Goal: Task Accomplishment & Management: Use online tool/utility

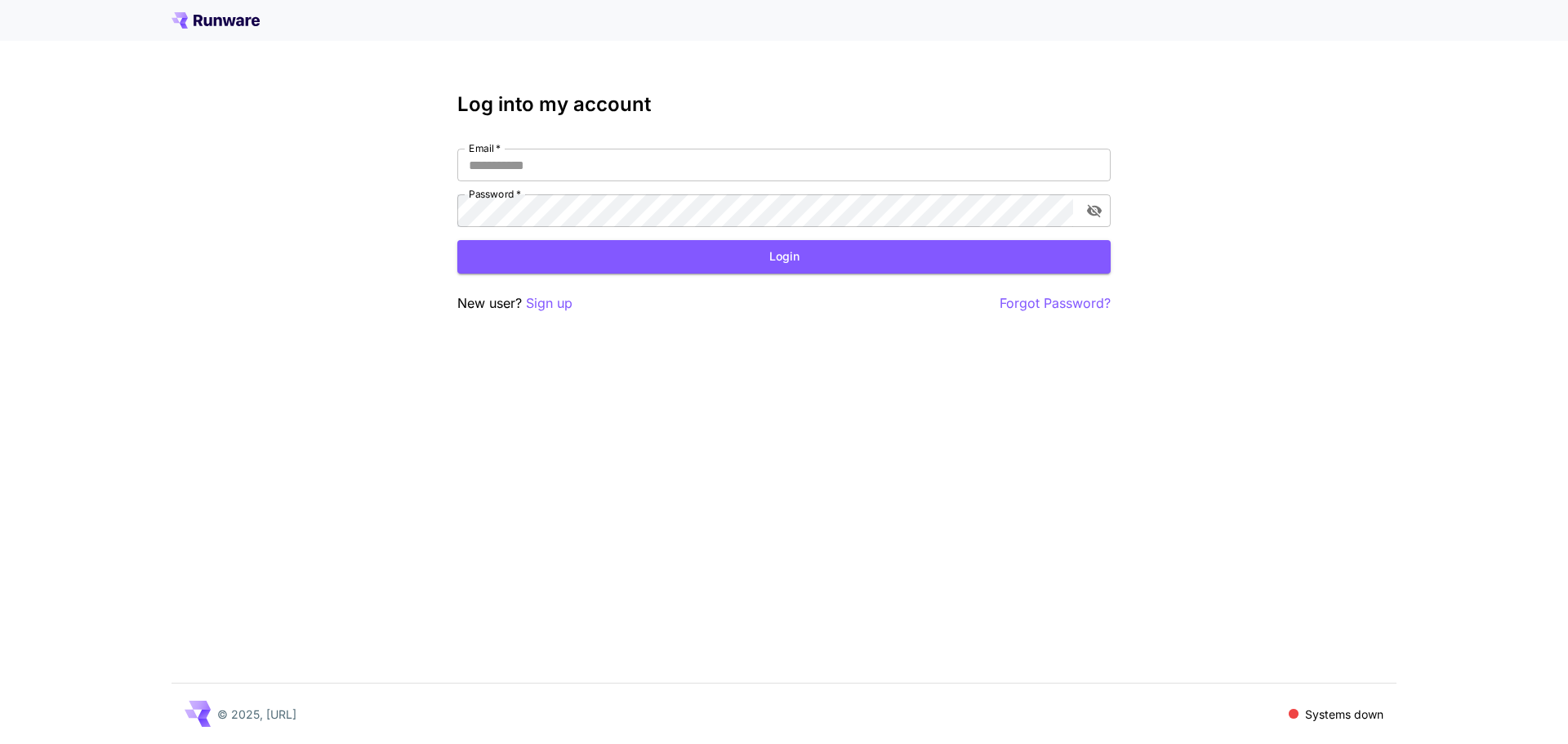
type input "**********"
click at [870, 255] on button "Login" at bounding box center [784, 257] width 653 height 34
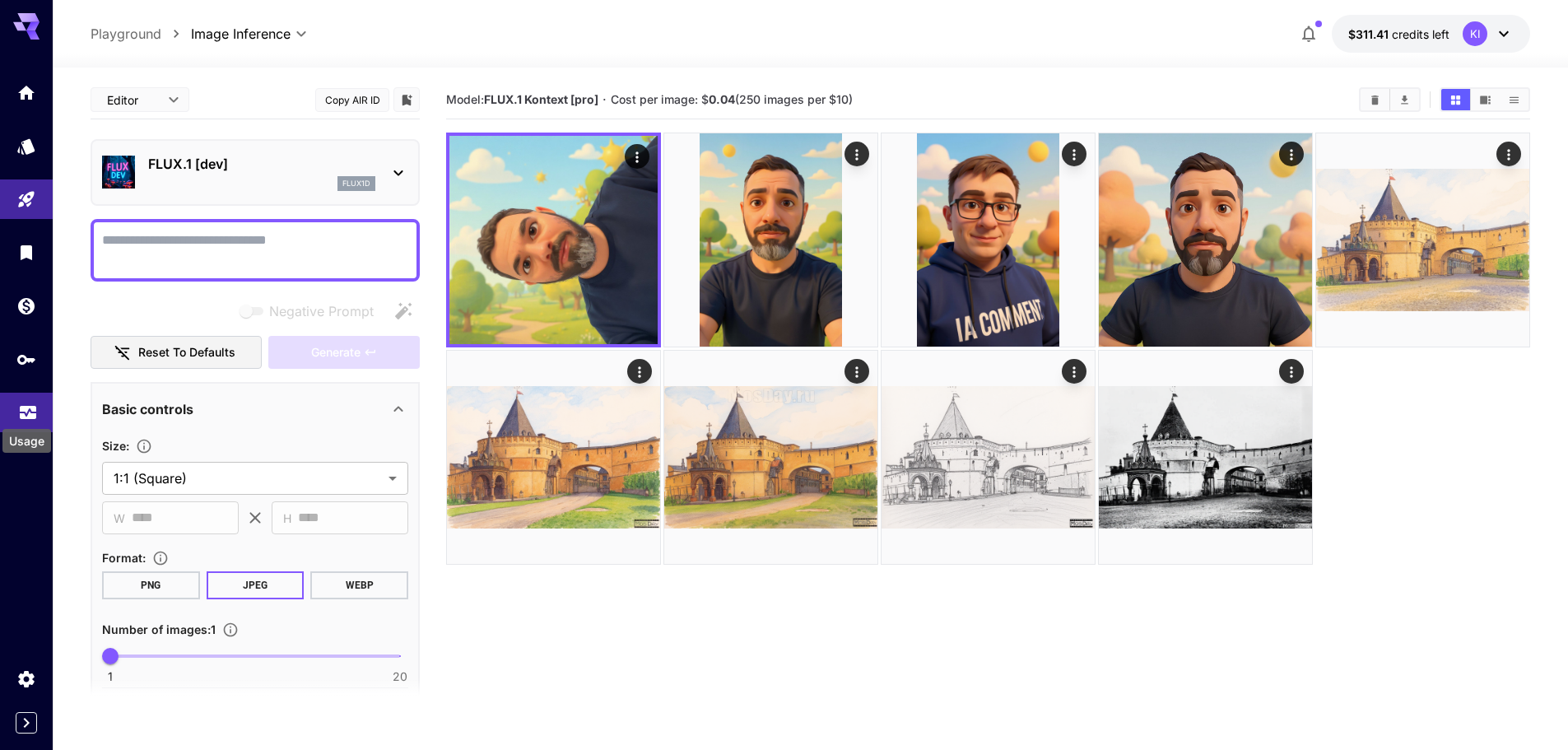
click at [25, 402] on icon "Usage" at bounding box center [28, 405] width 16 height 8
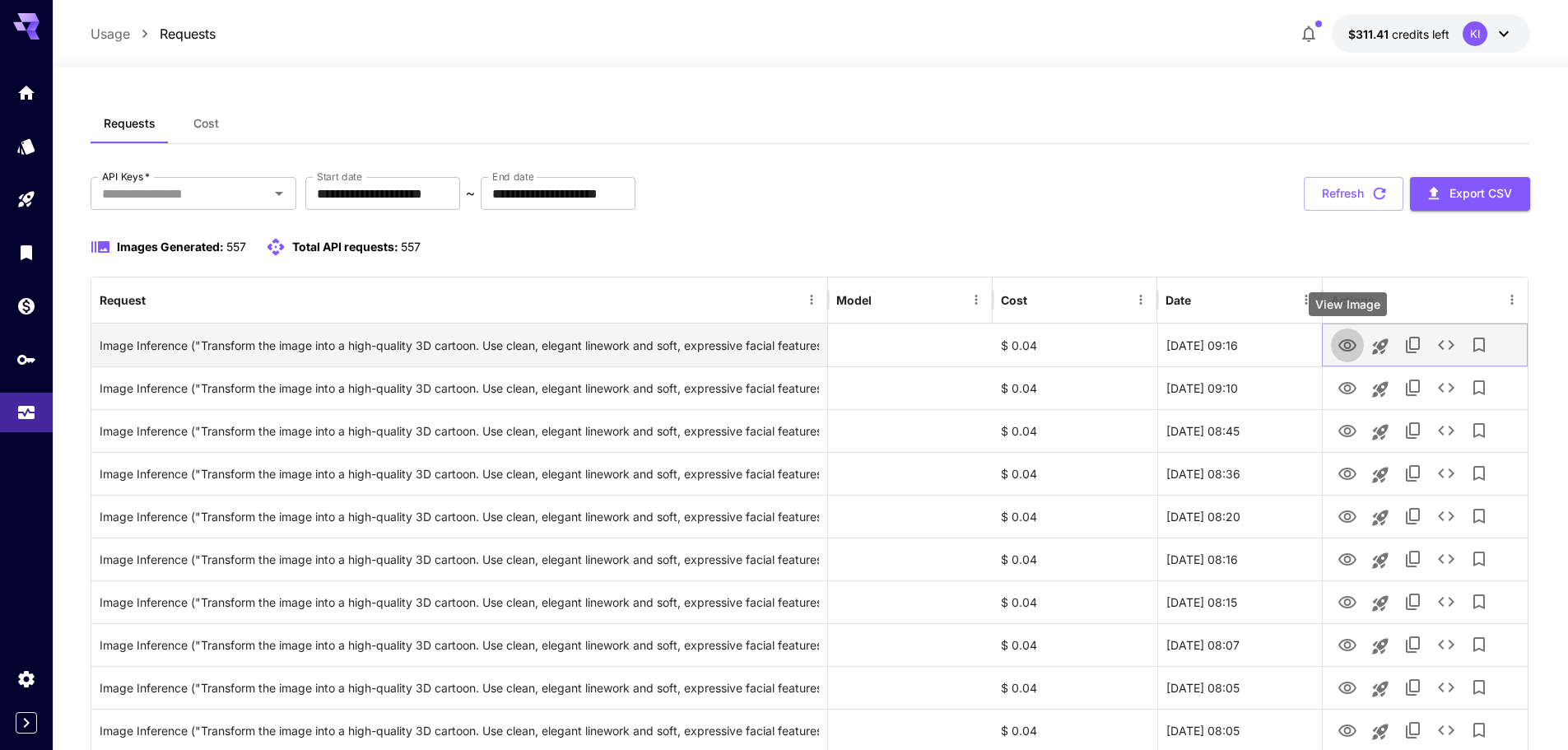
click at [1346, 347] on icon "View Image" at bounding box center [1347, 346] width 20 height 20
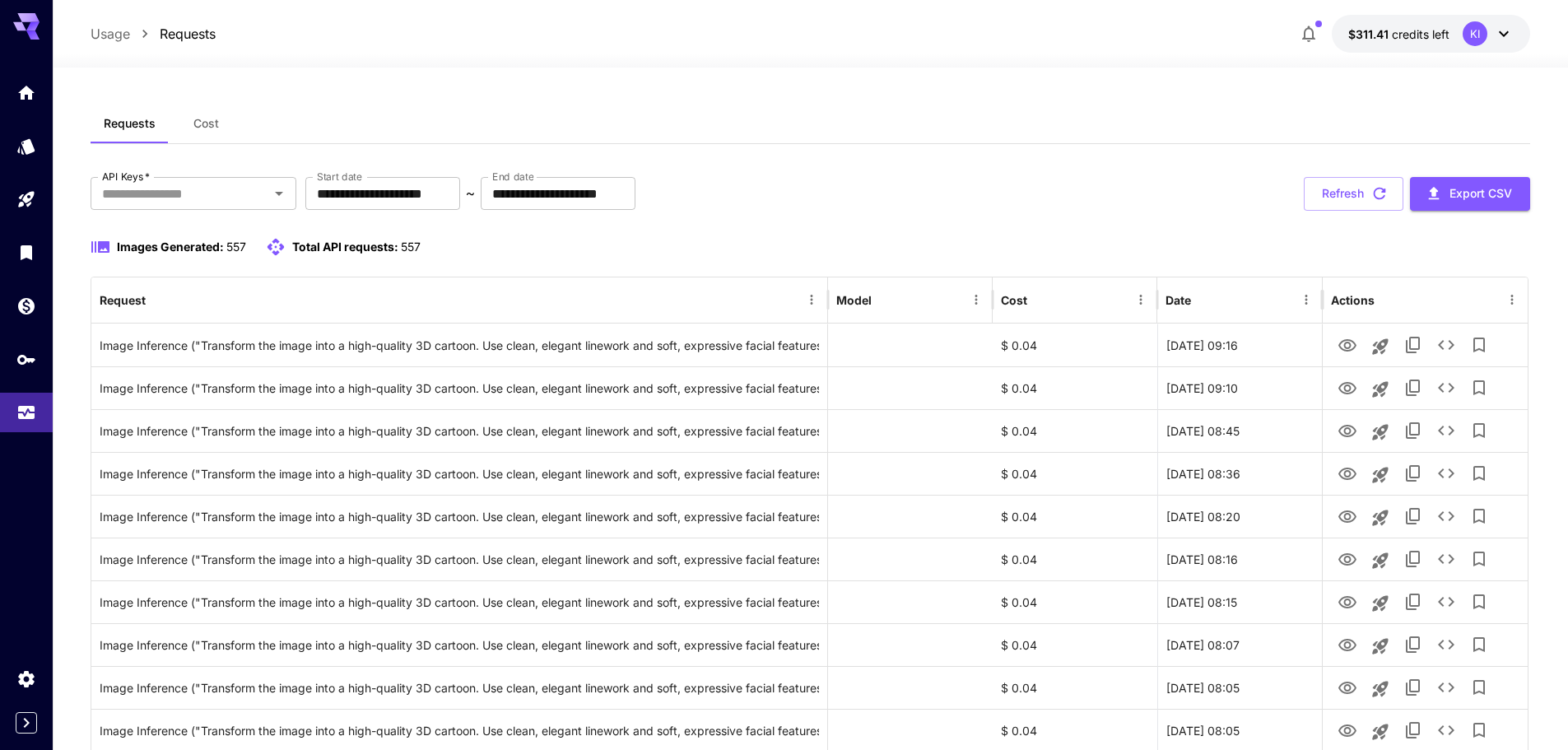
click at [1047, 239] on div "Images Generated: 557 Total API requests: 557" at bounding box center [809, 247] width 1439 height 20
click at [204, 118] on span "Cost" at bounding box center [205, 123] width 26 height 15
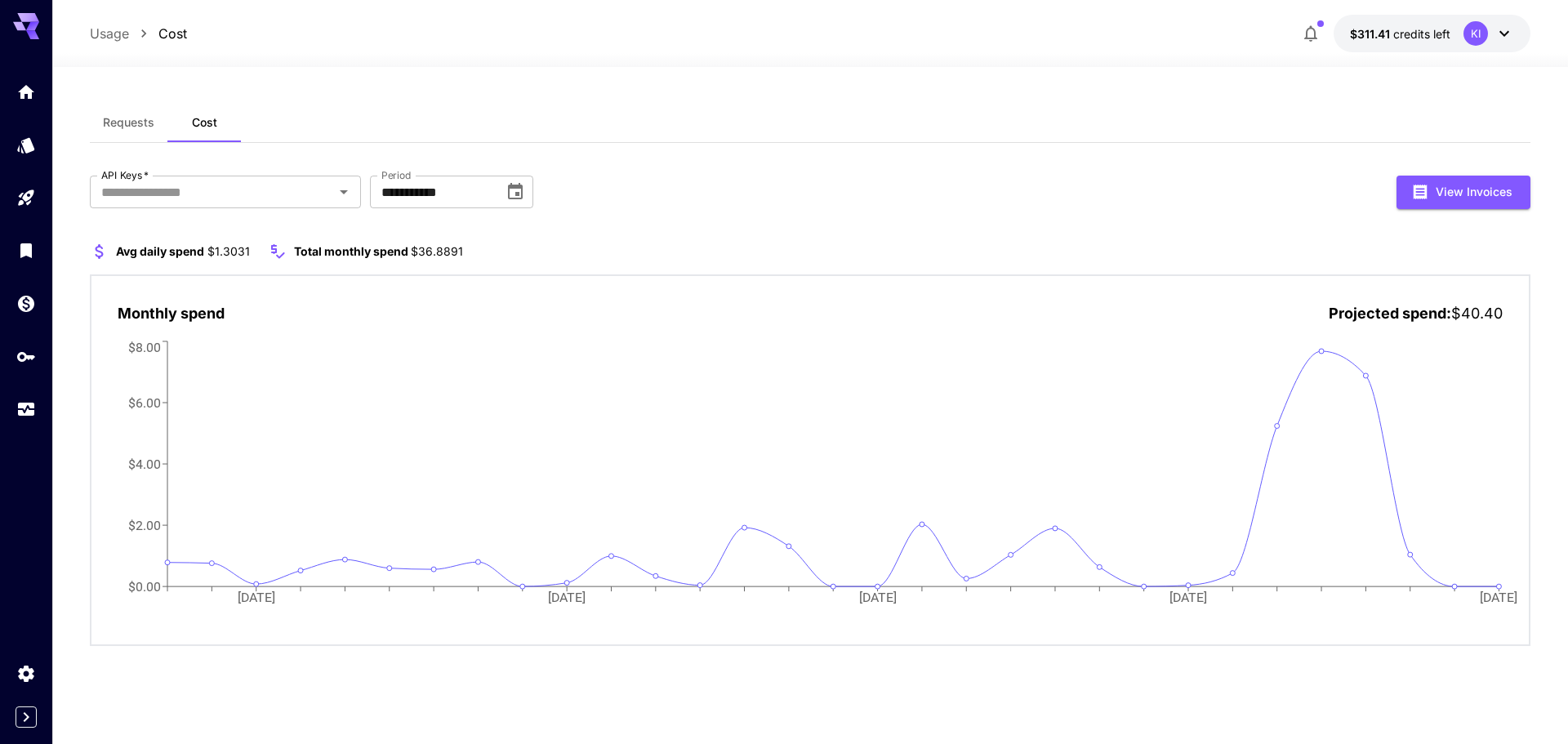
click at [125, 135] on button "Requests" at bounding box center [129, 122] width 78 height 39
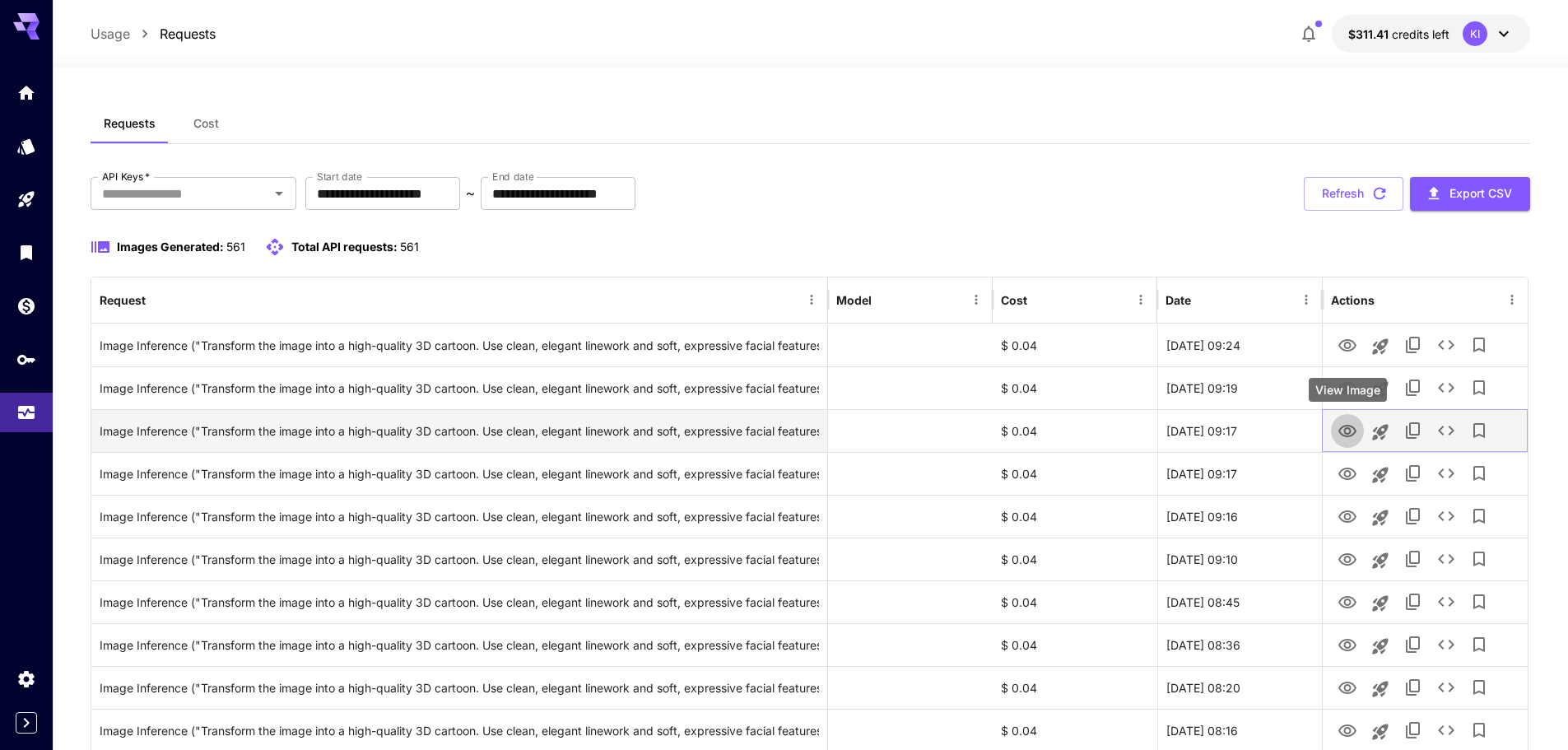
click at [1349, 432] on icon "View Image" at bounding box center [1347, 432] width 20 height 20
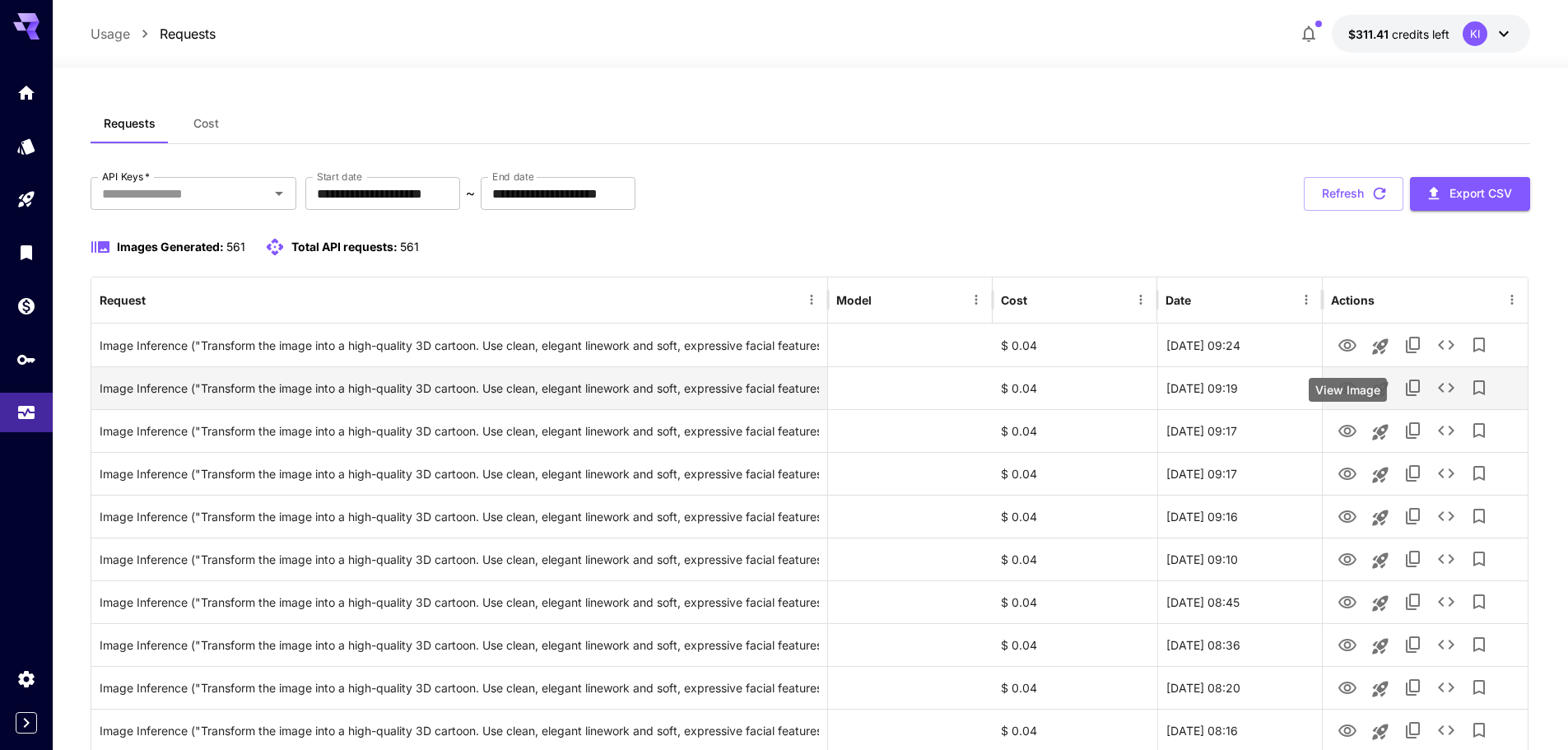
click at [1354, 385] on icon "View Image" at bounding box center [1347, 388] width 18 height 13
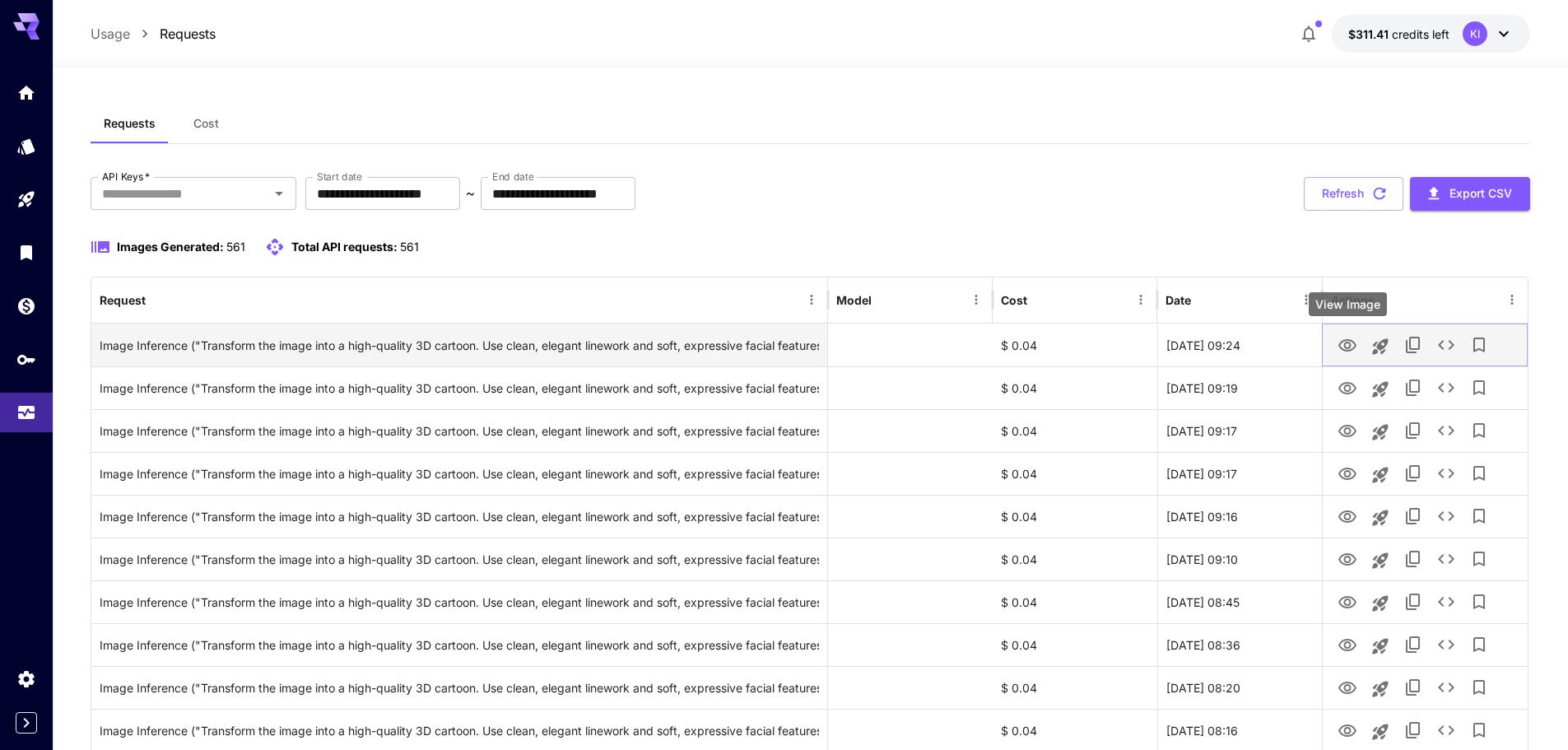
click at [1342, 342] on icon "View Image" at bounding box center [1347, 346] width 18 height 13
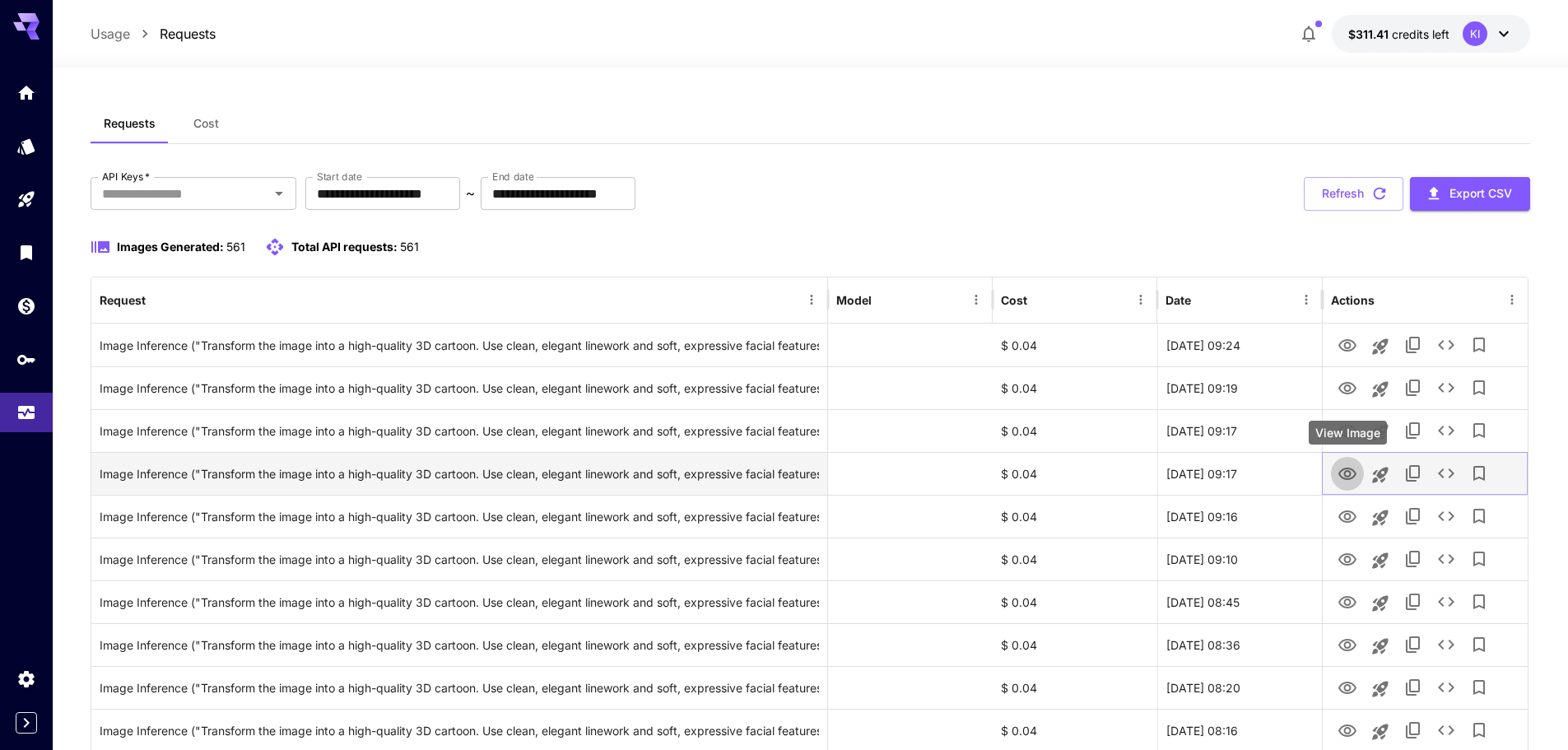
click at [1351, 474] on icon "View Image" at bounding box center [1347, 474] width 18 height 13
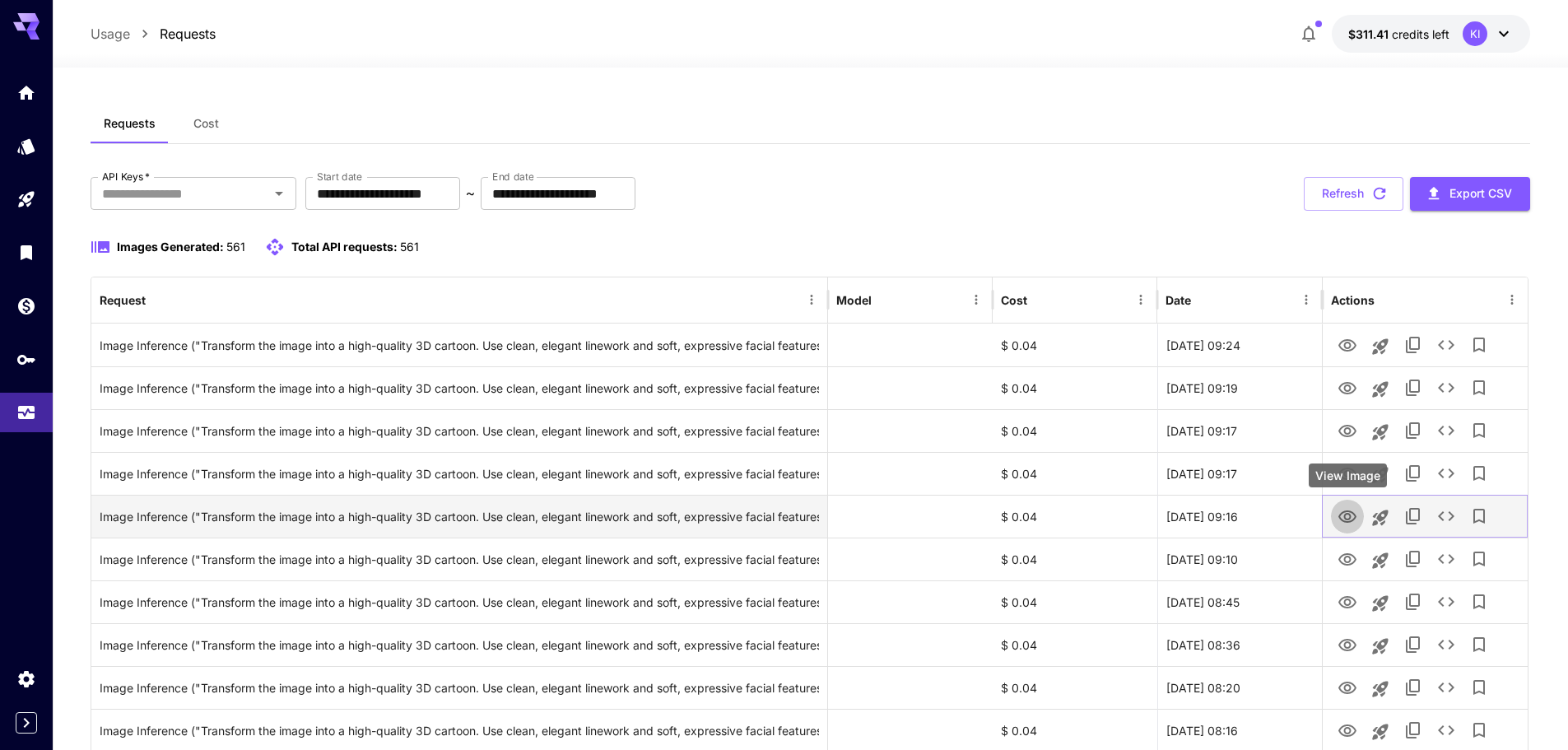
click at [1346, 519] on icon "View Image" at bounding box center [1347, 517] width 18 height 13
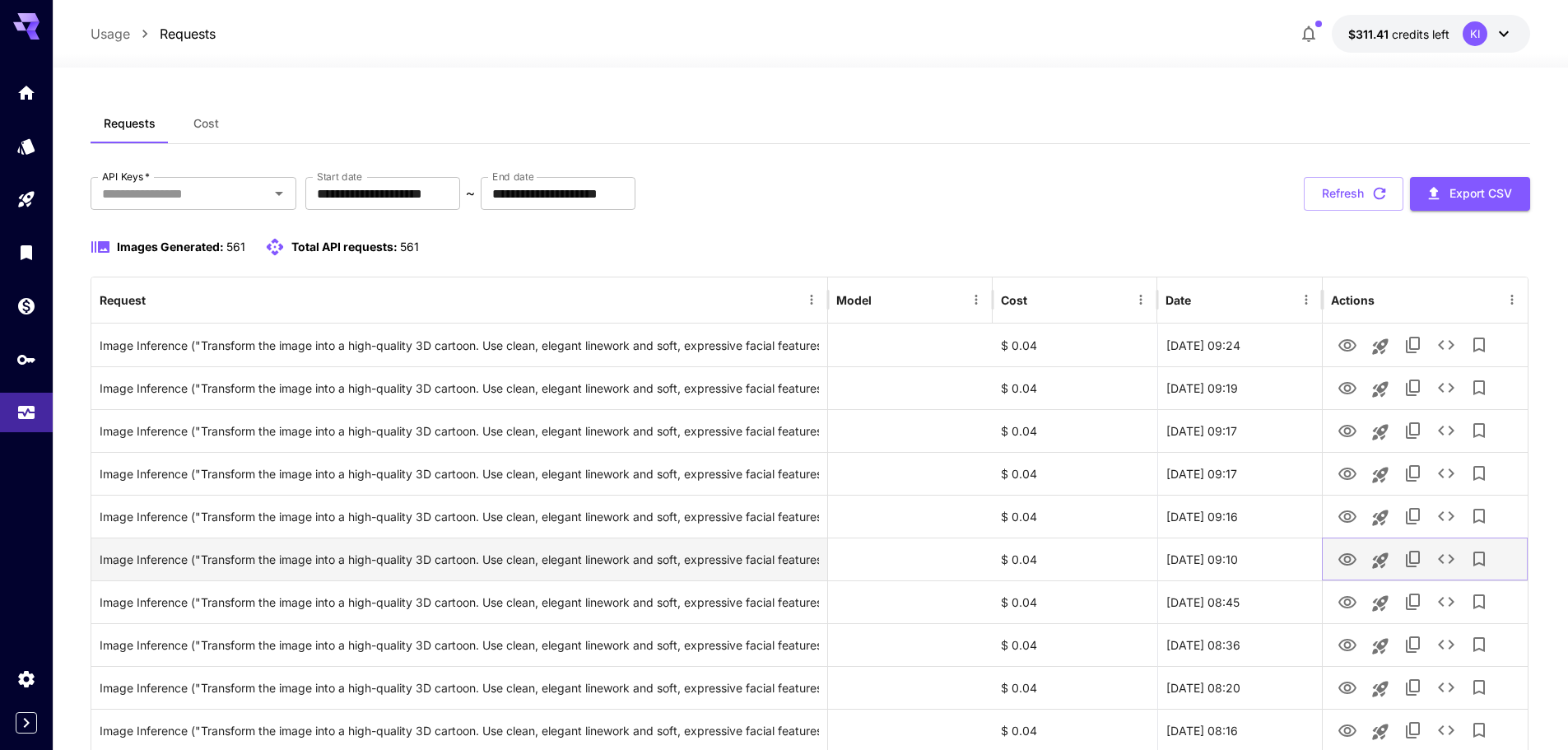
click at [1346, 557] on icon "View Image" at bounding box center [1347, 560] width 18 height 13
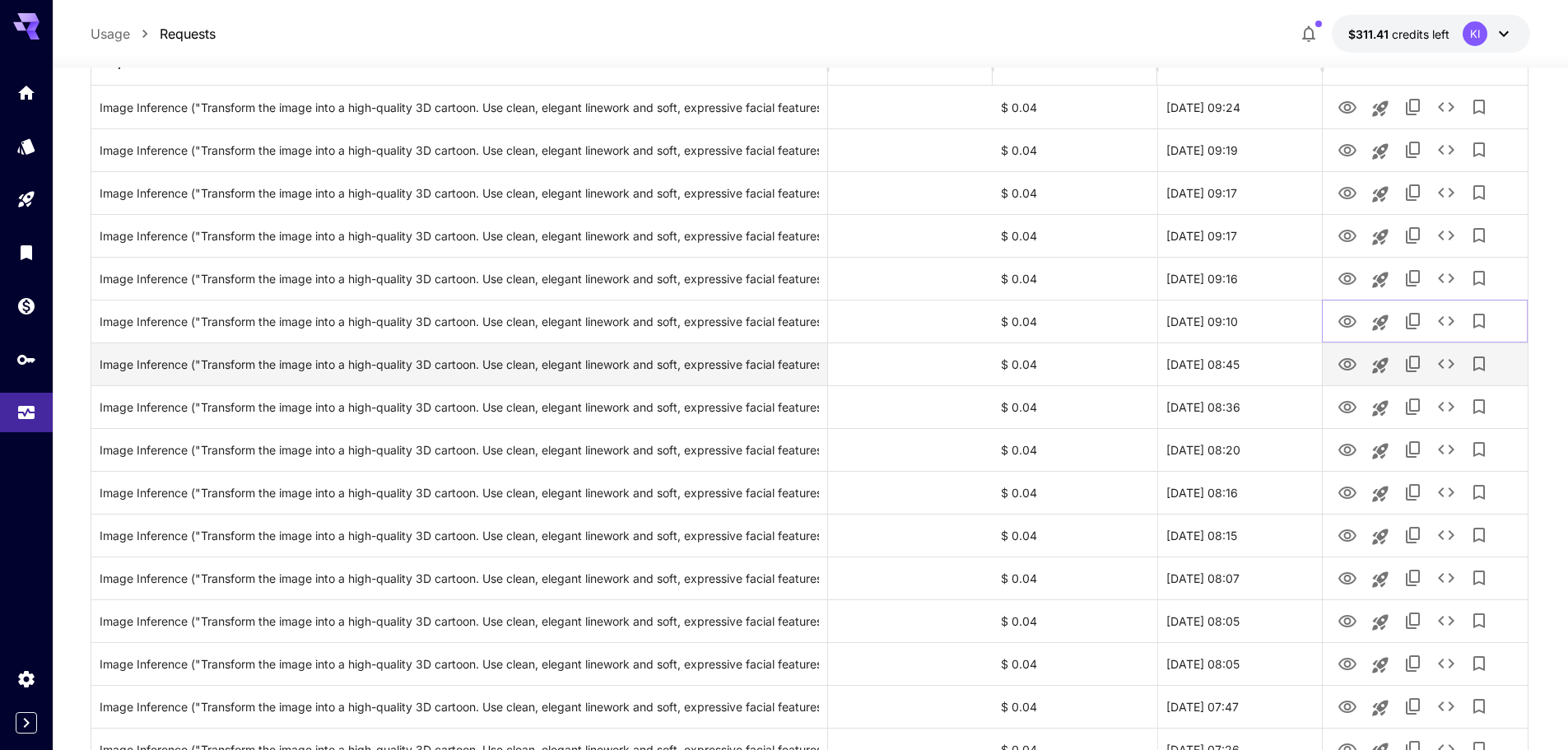
scroll to position [247, 0]
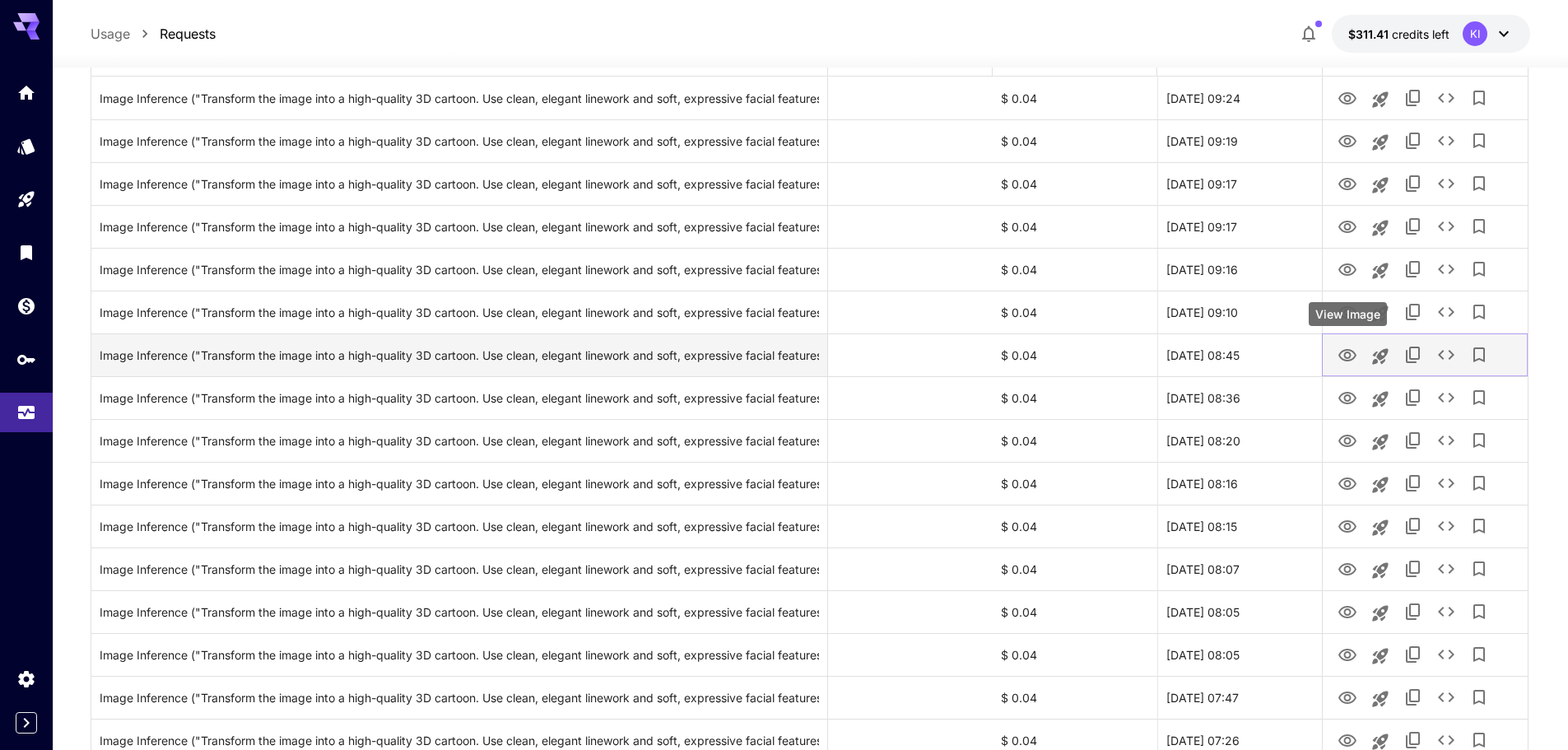
click at [1339, 357] on icon "View Image" at bounding box center [1347, 356] width 20 height 20
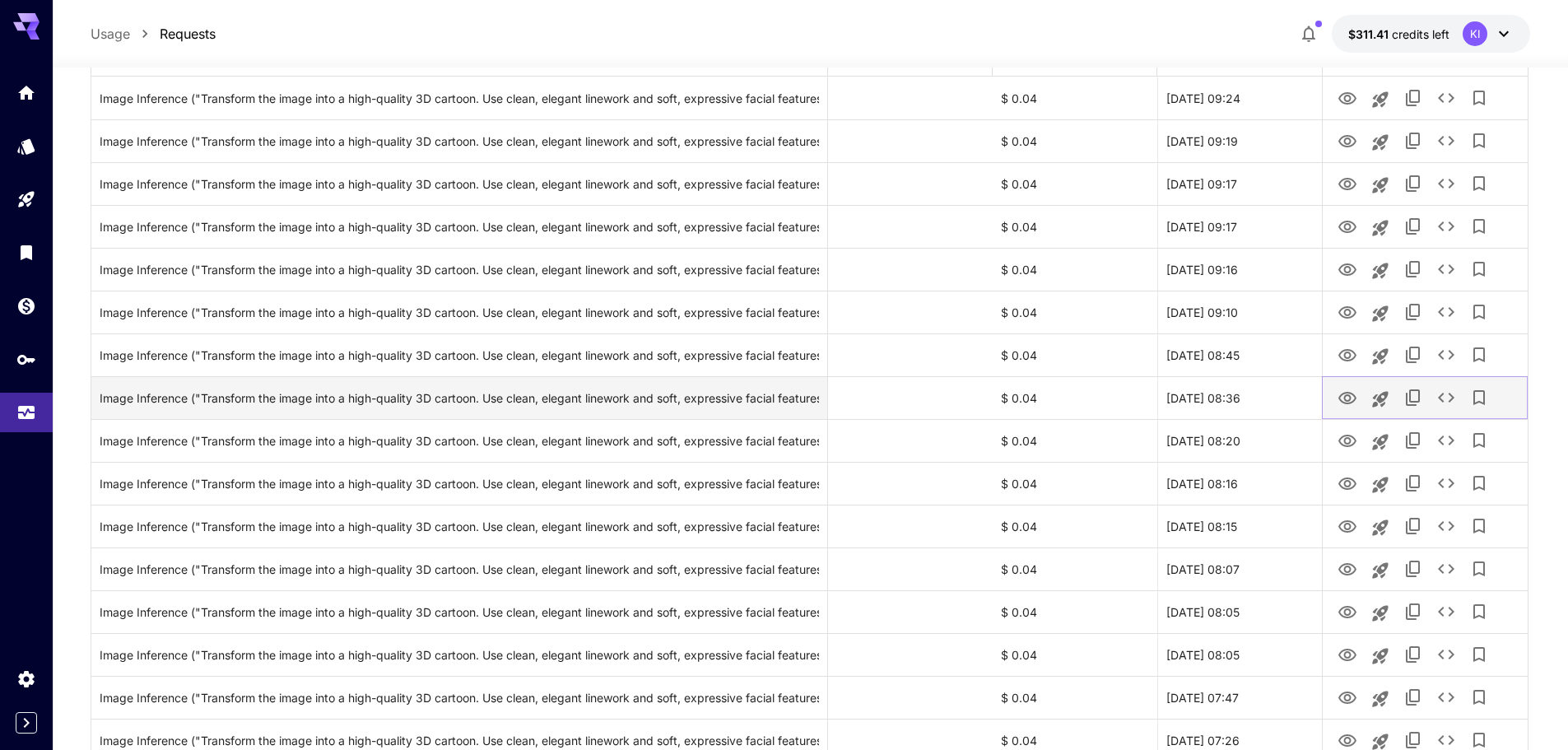
click at [1345, 400] on icon "View Image" at bounding box center [1347, 399] width 18 height 13
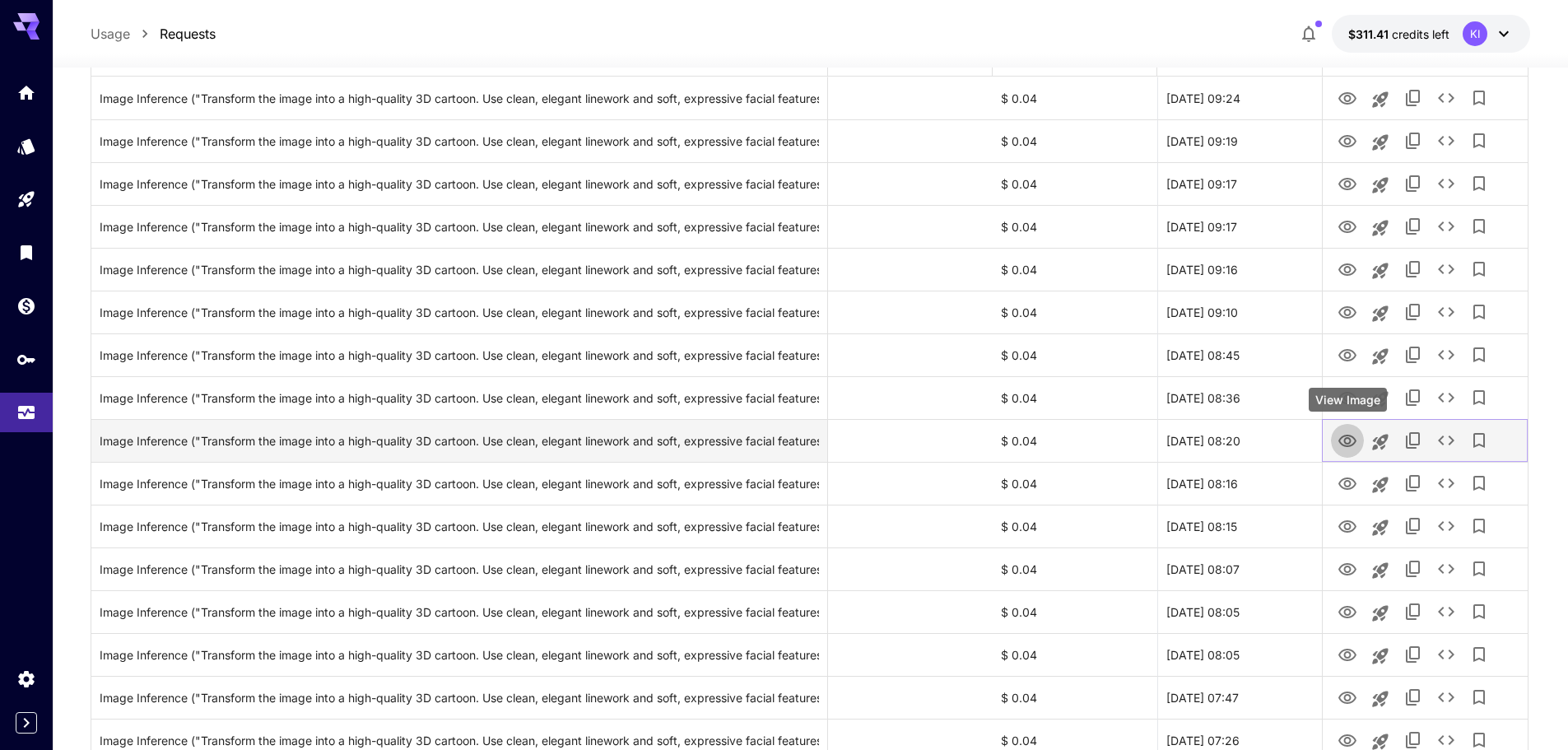
click at [1346, 434] on icon "View Image" at bounding box center [1347, 442] width 20 height 20
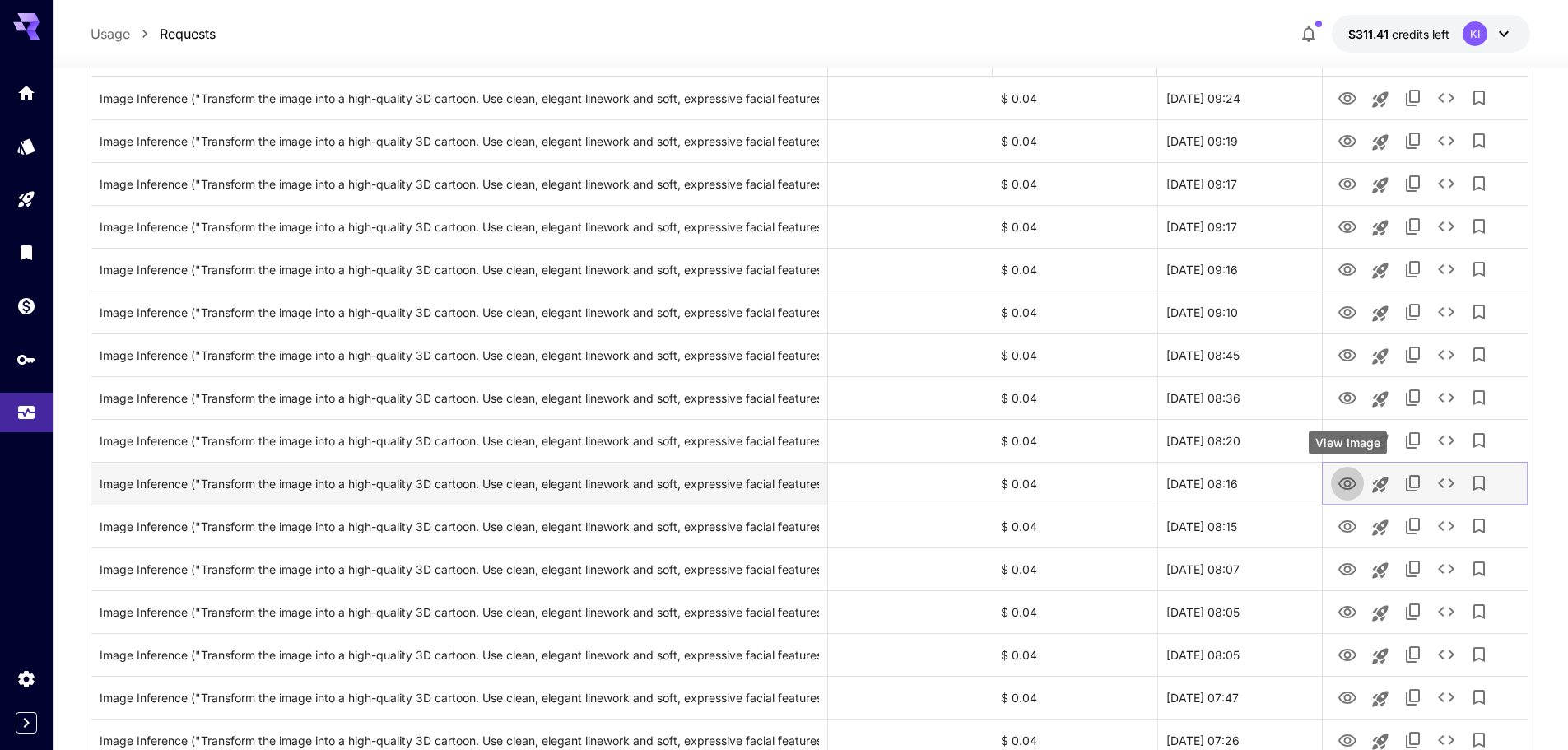
click at [1346, 476] on icon "View Image" at bounding box center [1347, 485] width 20 height 20
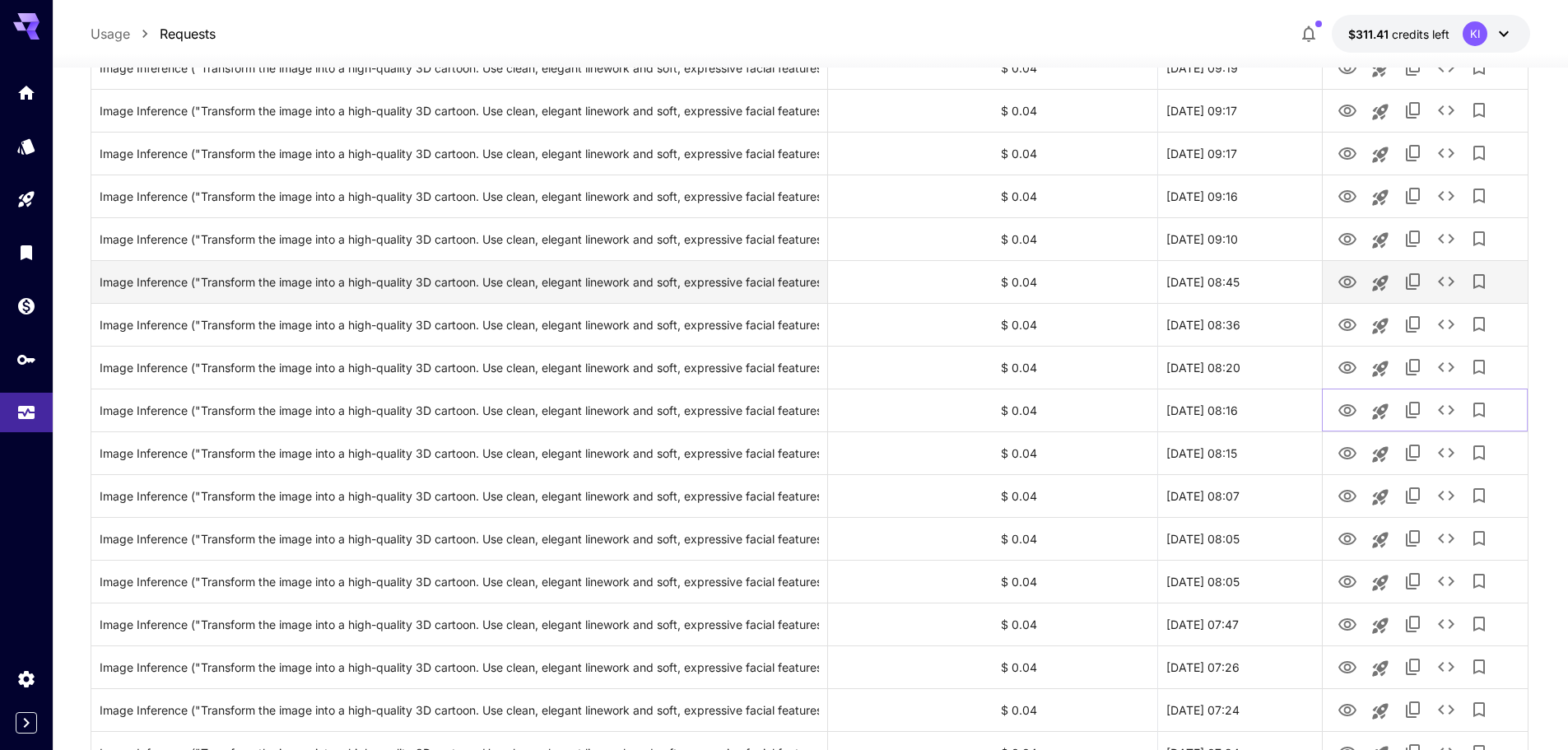
scroll to position [412, 0]
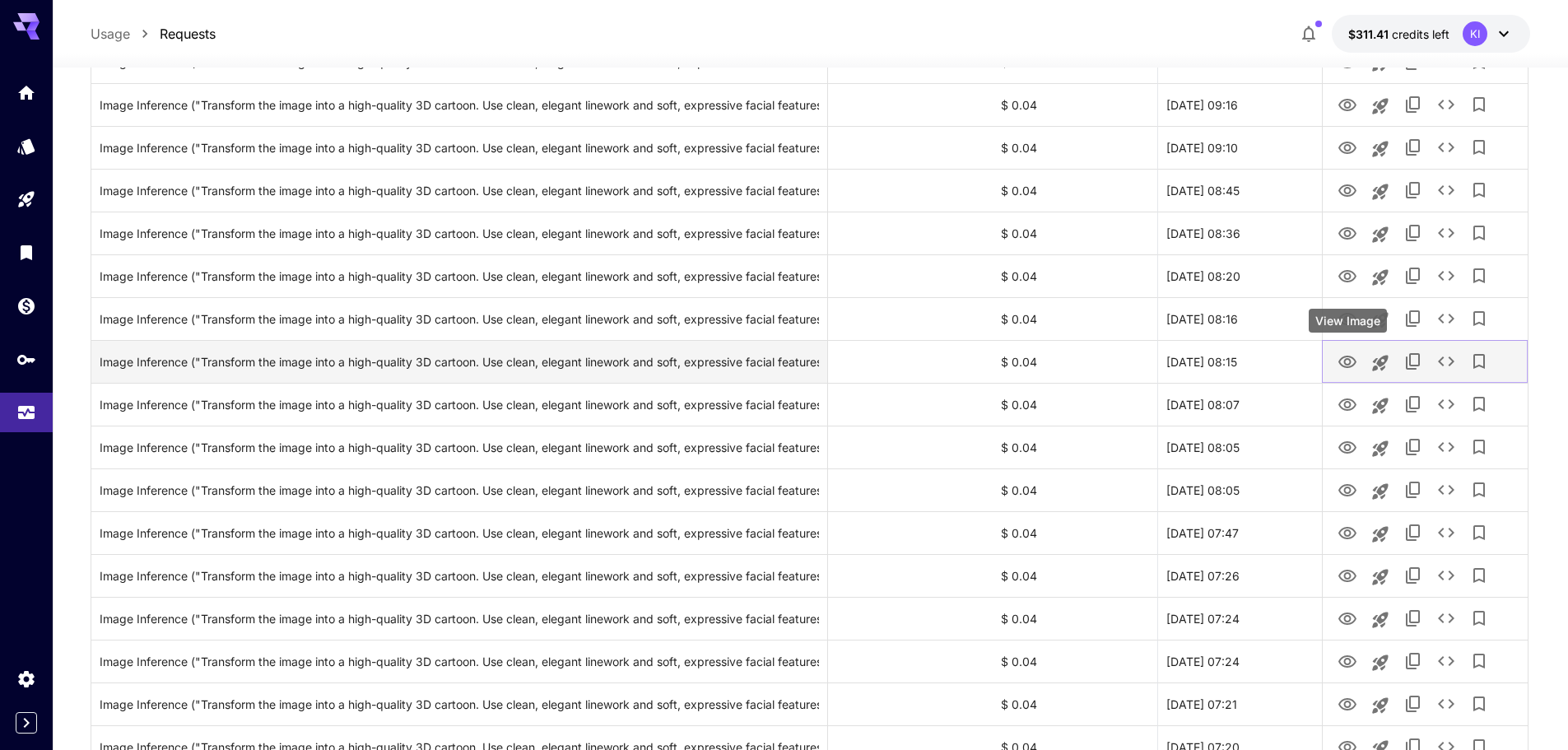
click at [1347, 362] on icon "View Image" at bounding box center [1347, 362] width 20 height 20
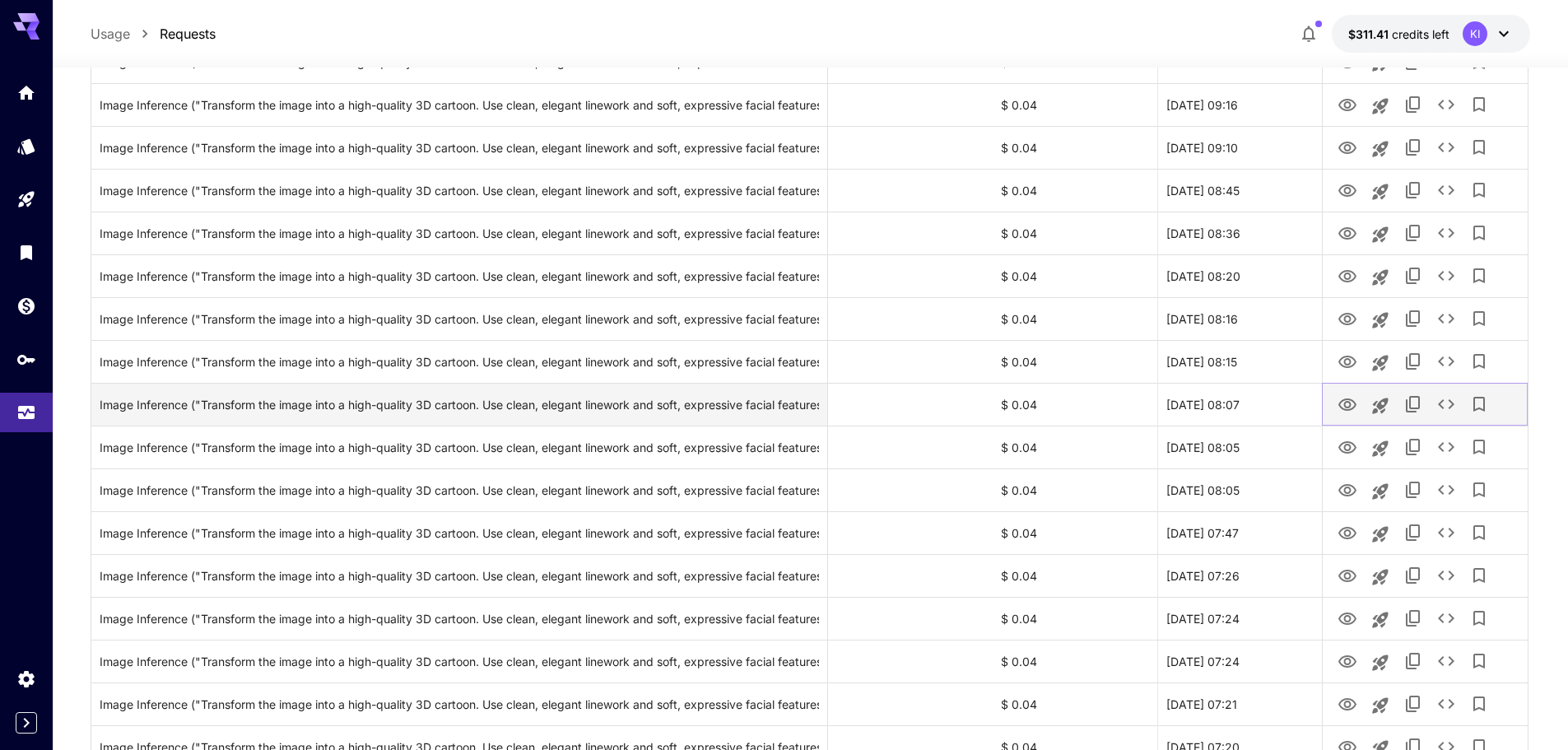
click at [1346, 406] on icon "View Image" at bounding box center [1347, 405] width 18 height 13
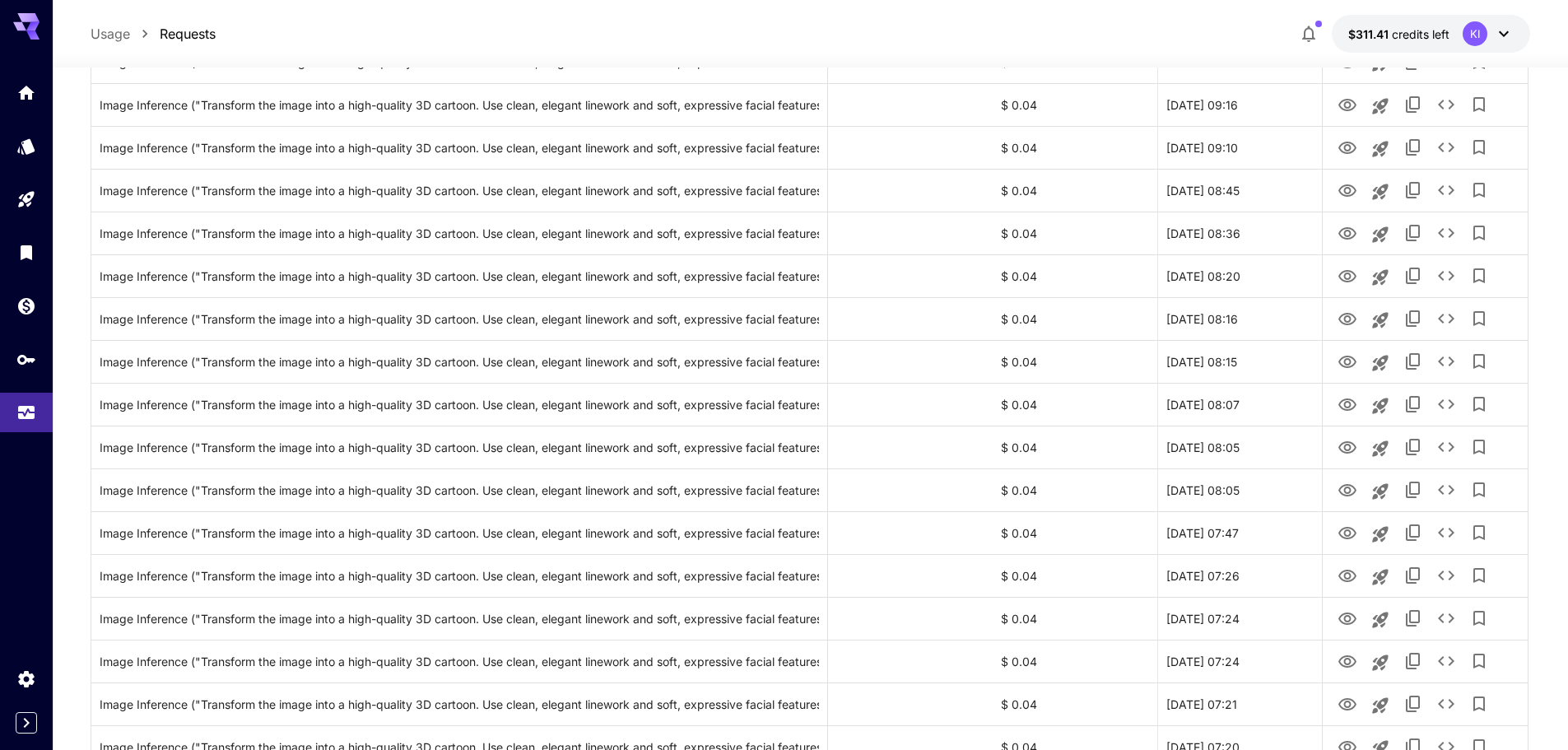
click at [950, 38] on div "Usage Requests $311.41 credits left KI" at bounding box center [809, 34] width 1439 height 38
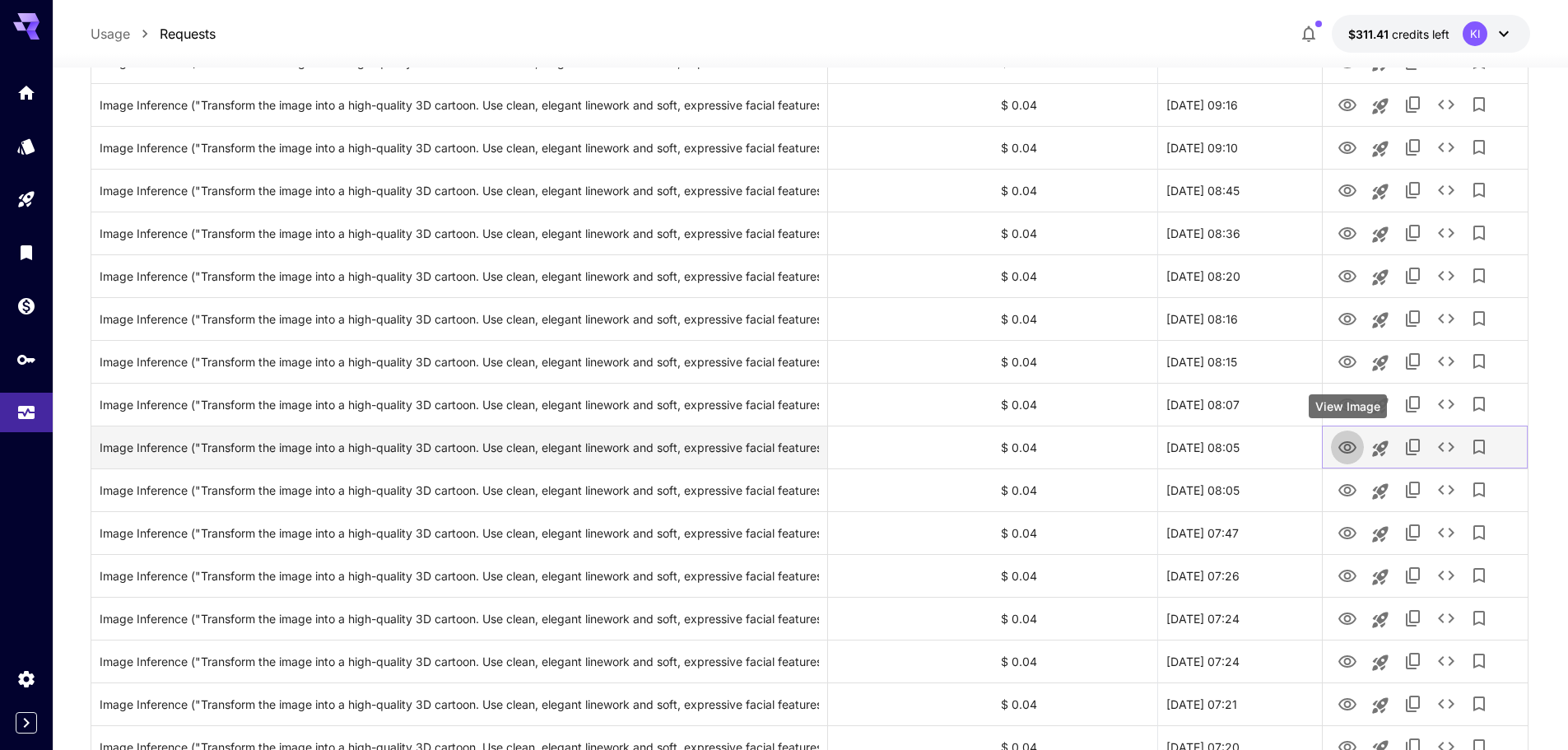
click at [1342, 450] on icon "View Image" at bounding box center [1347, 448] width 18 height 13
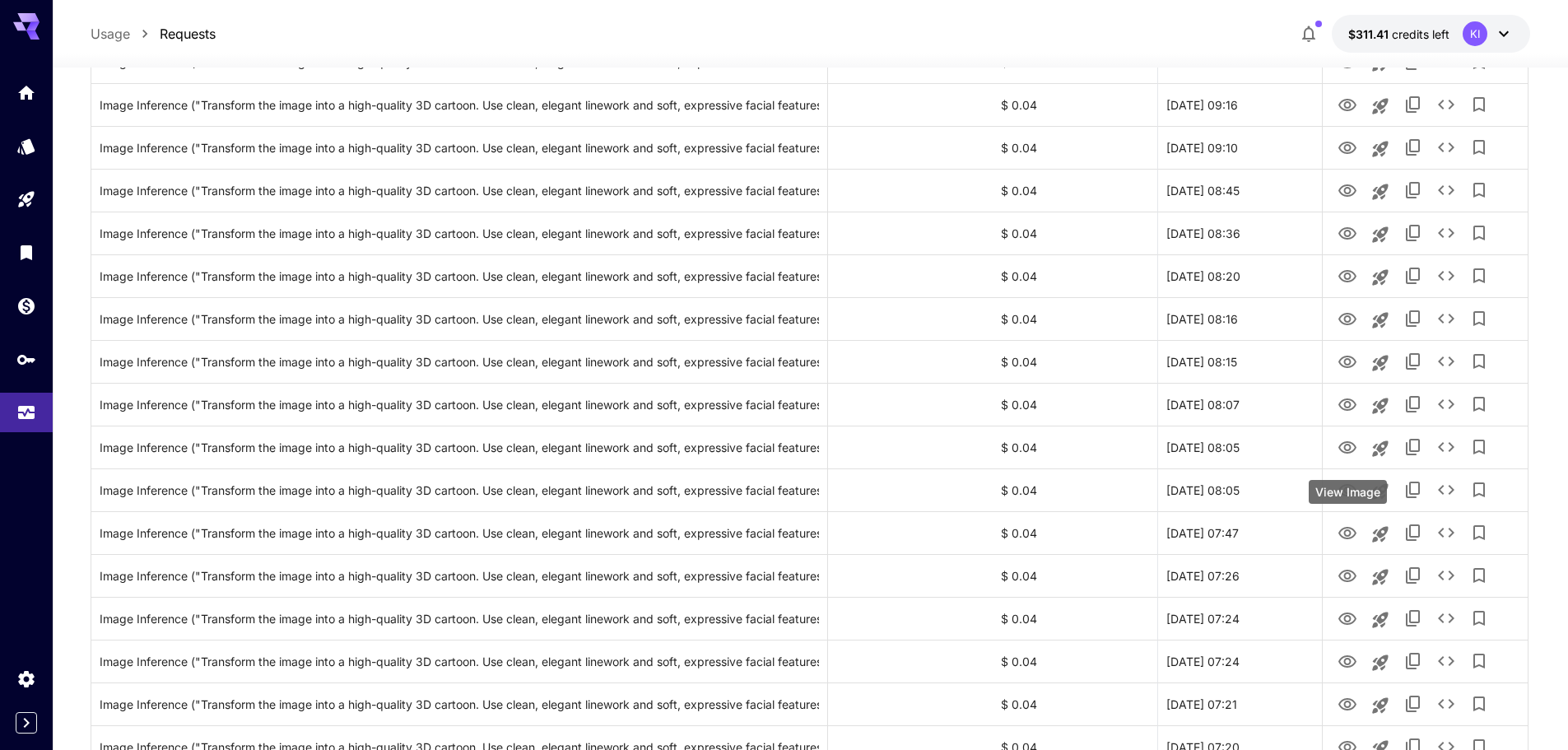
drag, startPoint x: 1346, startPoint y: 518, endPoint x: 1342, endPoint y: 494, distance: 24.3
click at [1342, 494] on div "View Image" at bounding box center [1348, 492] width 79 height 24
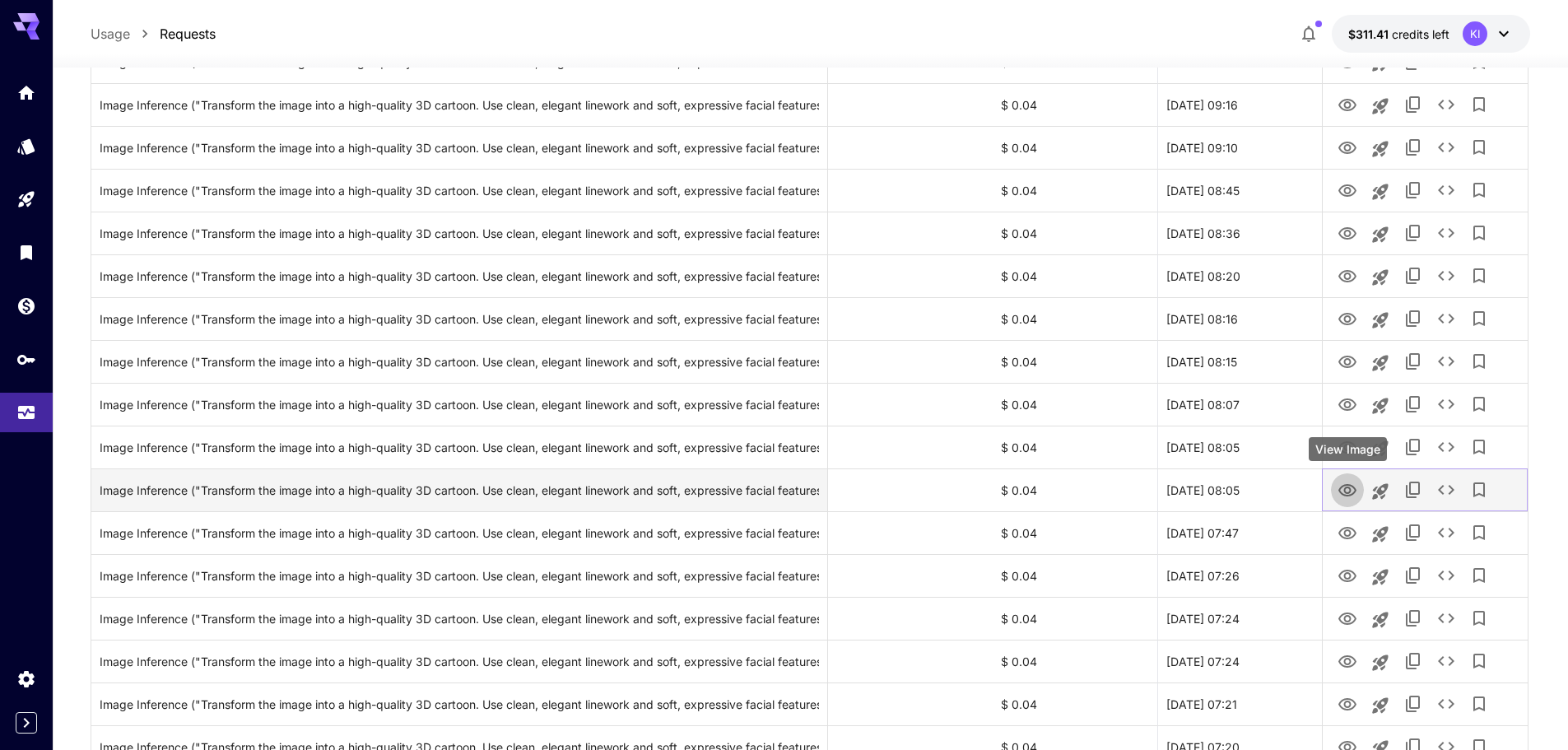
click at [1339, 490] on icon "View Image" at bounding box center [1347, 491] width 18 height 13
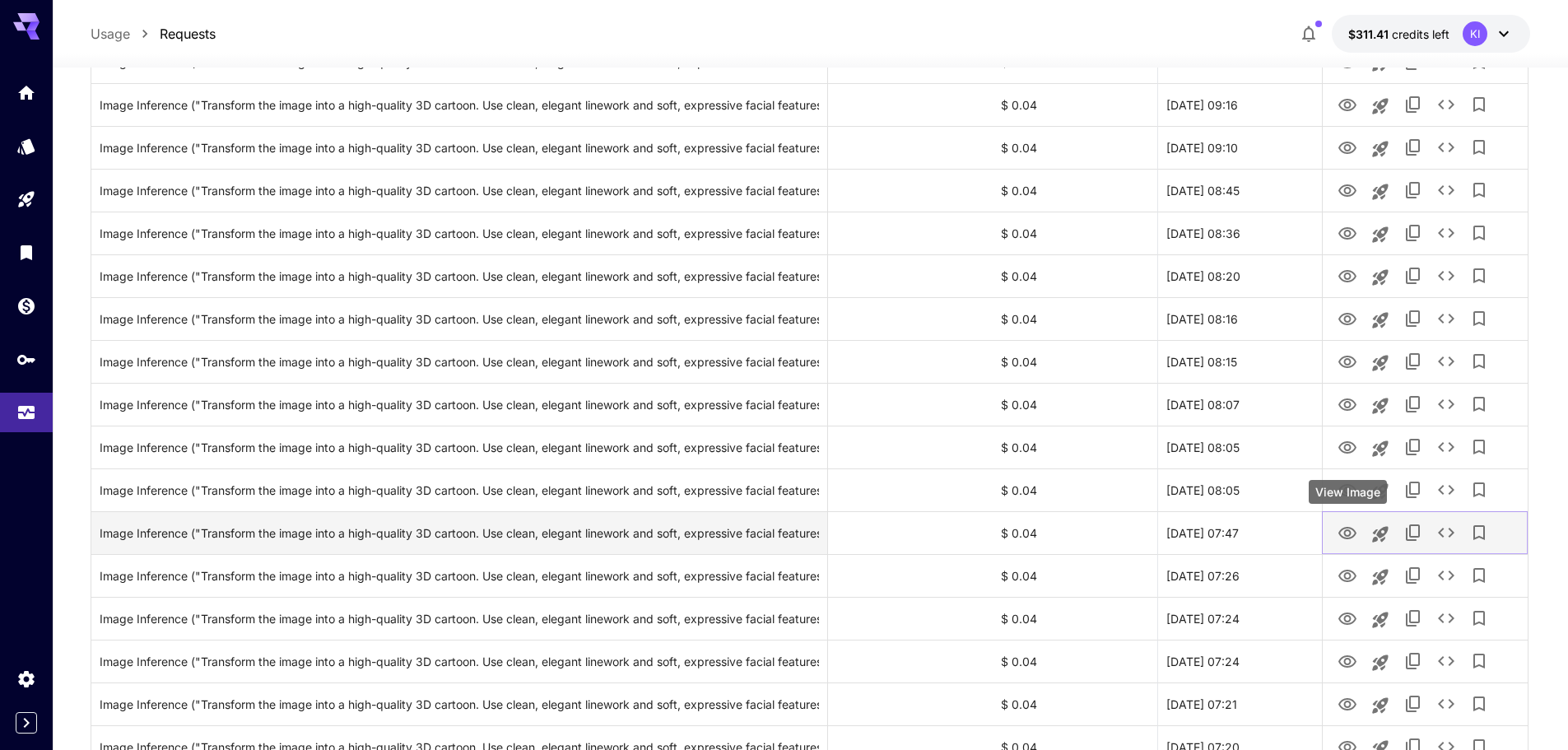
click at [1347, 528] on icon "View Image" at bounding box center [1347, 534] width 20 height 20
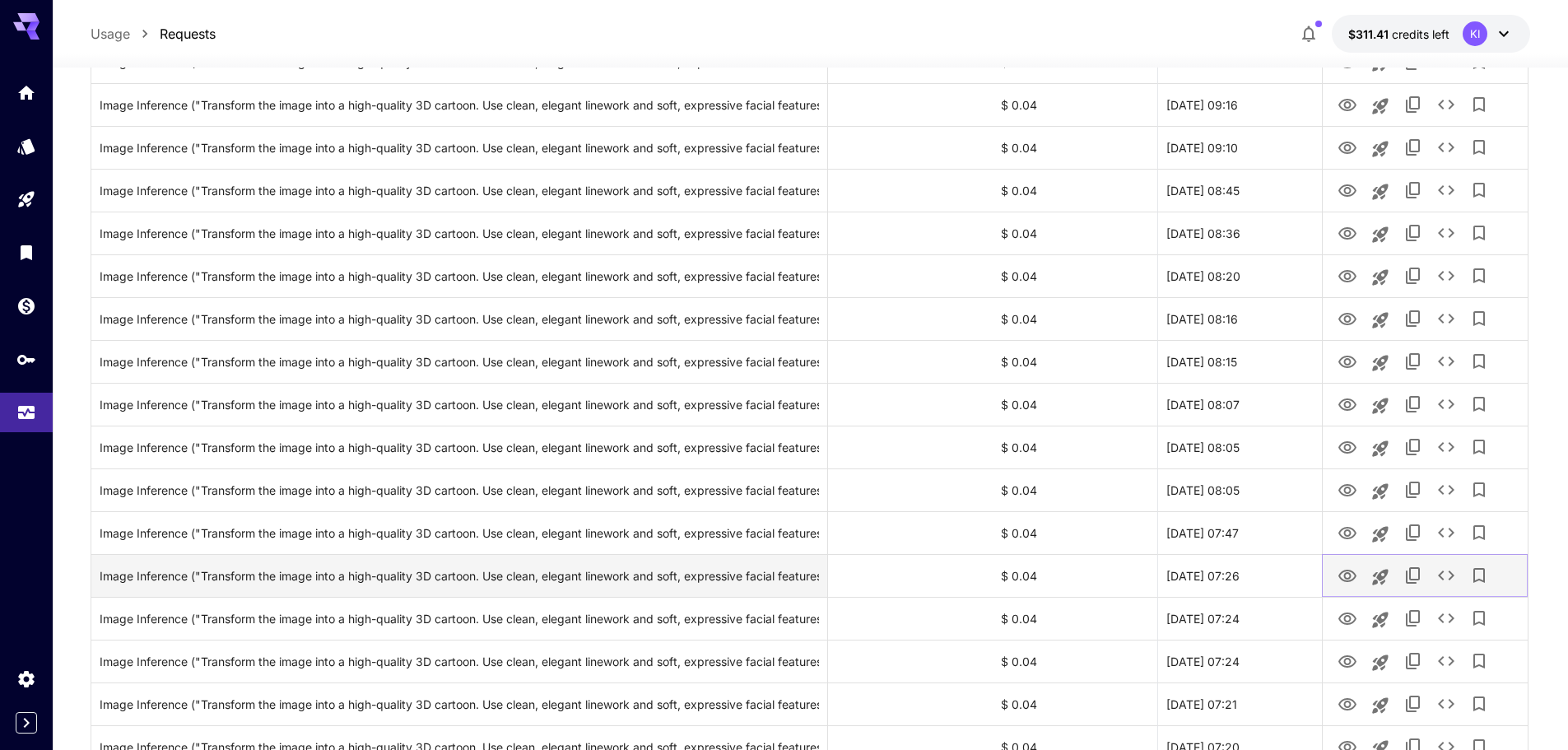
click at [1346, 577] on icon "View Image" at bounding box center [1347, 577] width 20 height 20
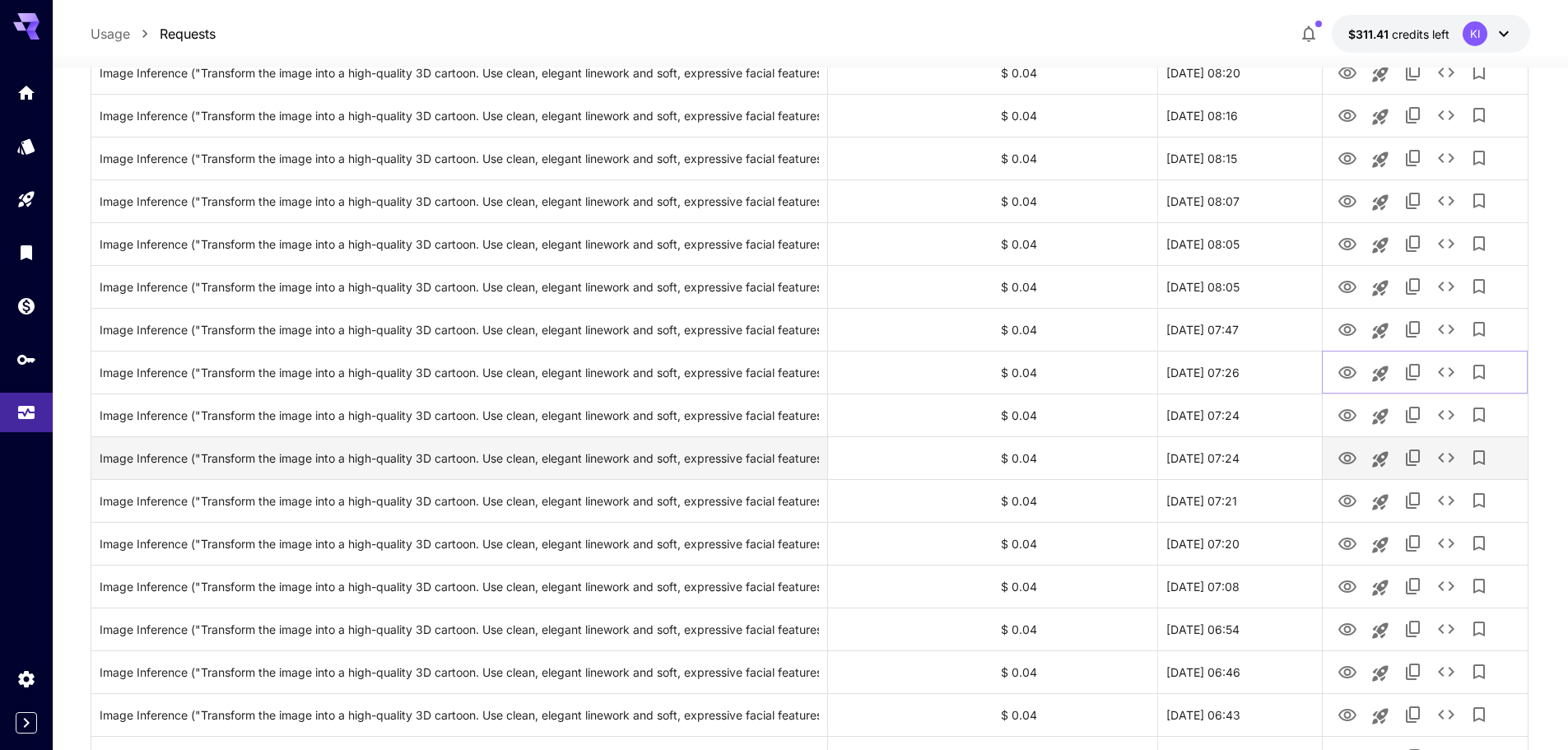
scroll to position [659, 0]
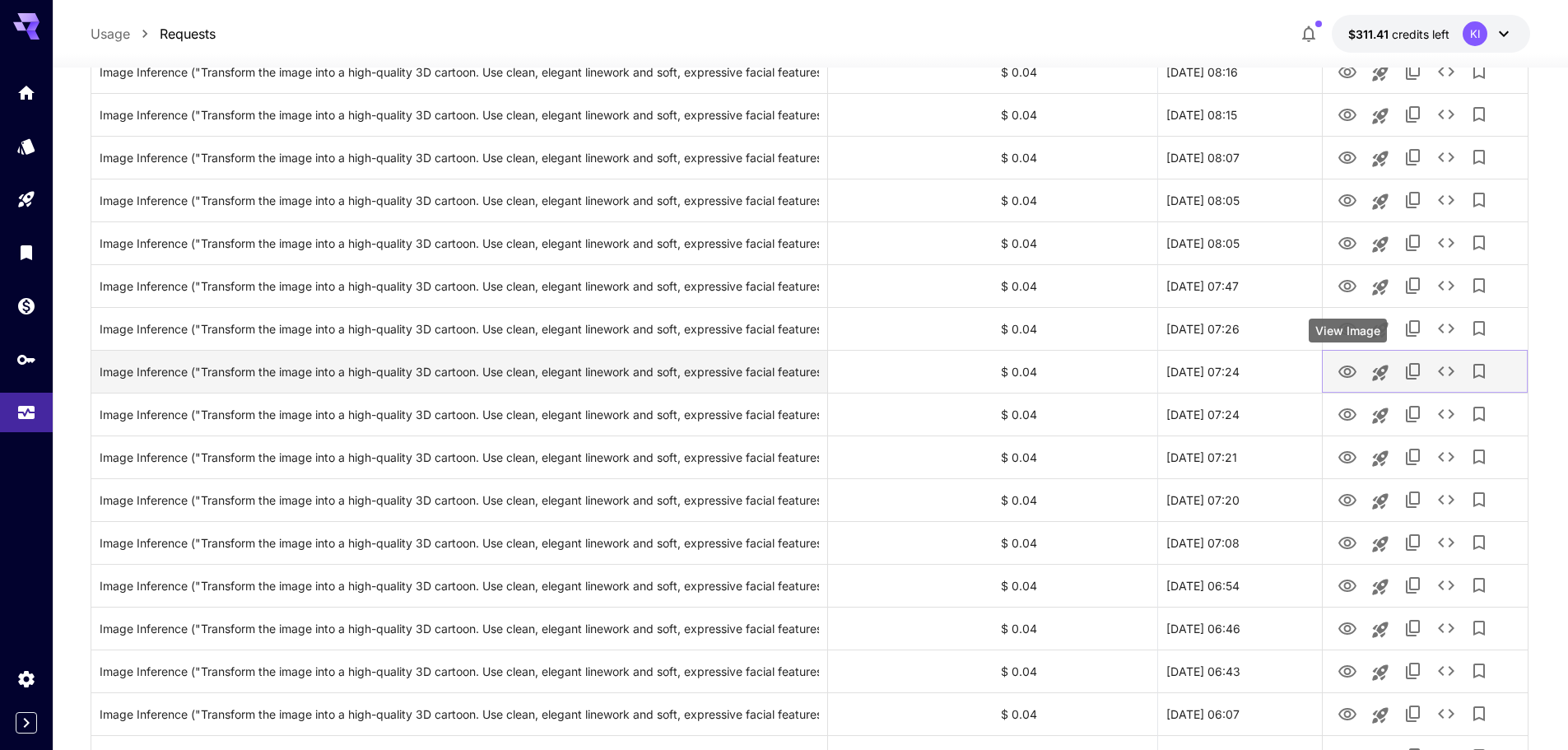
click at [1342, 366] on icon "View Image" at bounding box center [1347, 372] width 20 height 20
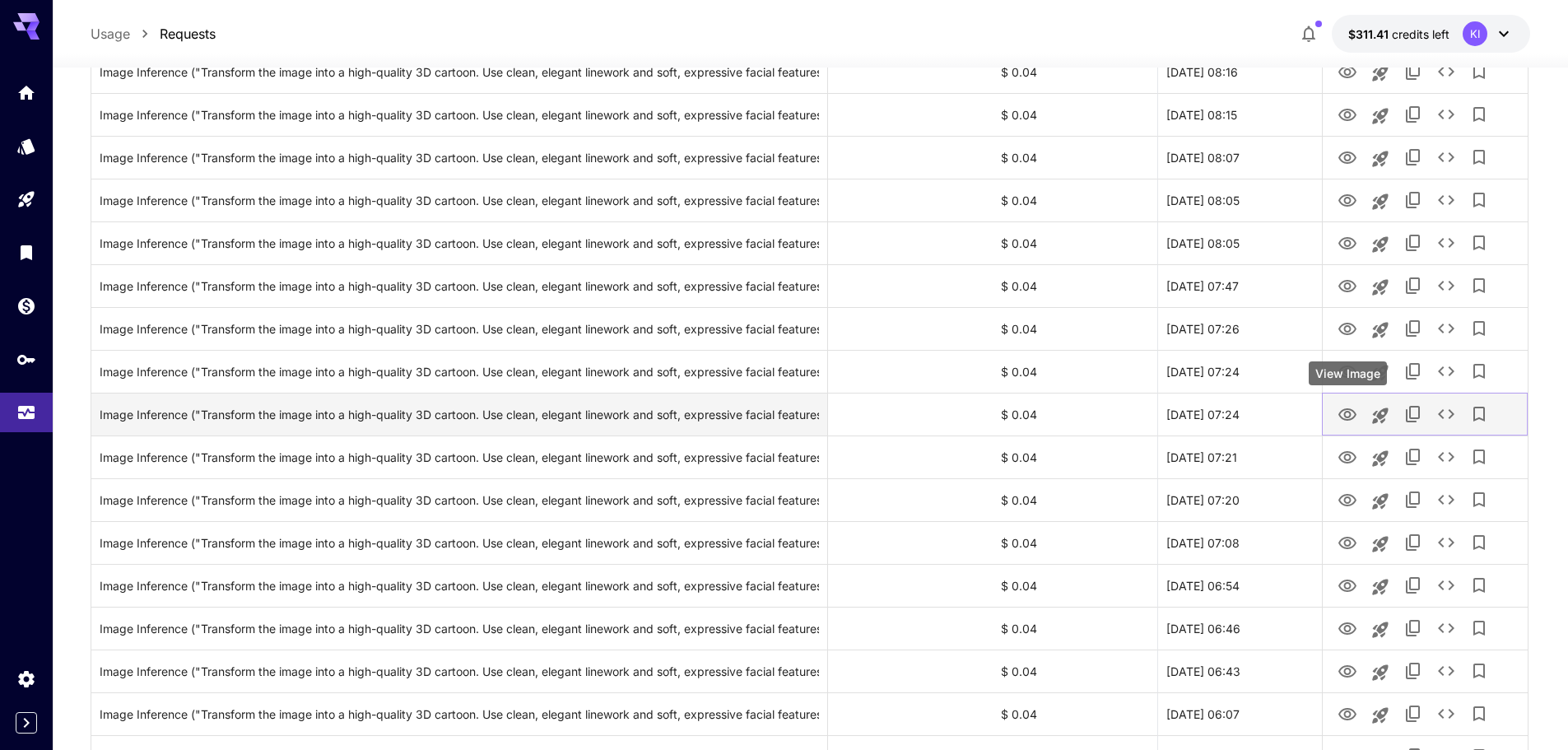
click at [1343, 417] on icon "View Image" at bounding box center [1347, 415] width 18 height 13
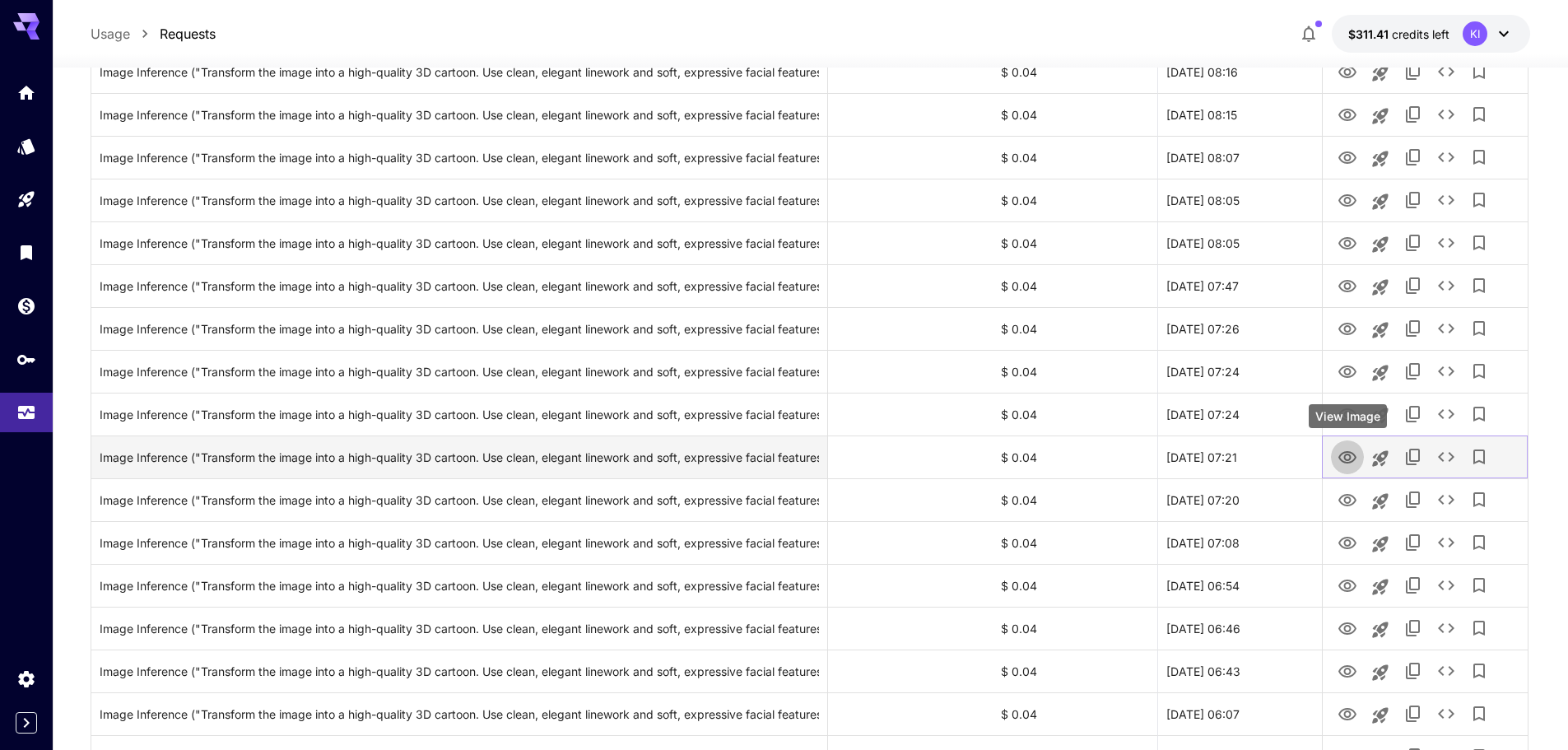
click at [1345, 458] on icon "View Image" at bounding box center [1347, 458] width 18 height 13
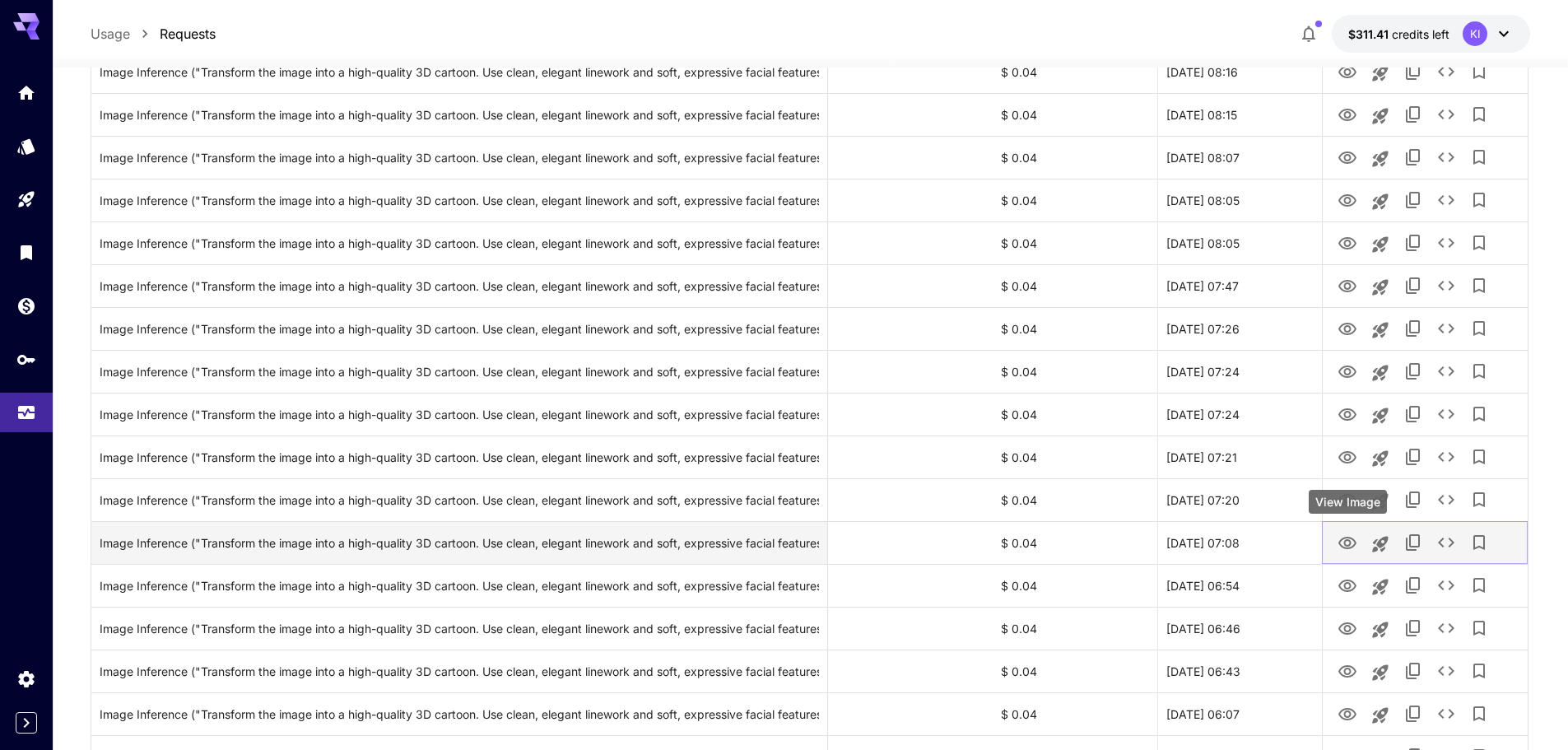
click at [1341, 499] on div "View Image" at bounding box center [1348, 501] width 79 height 24
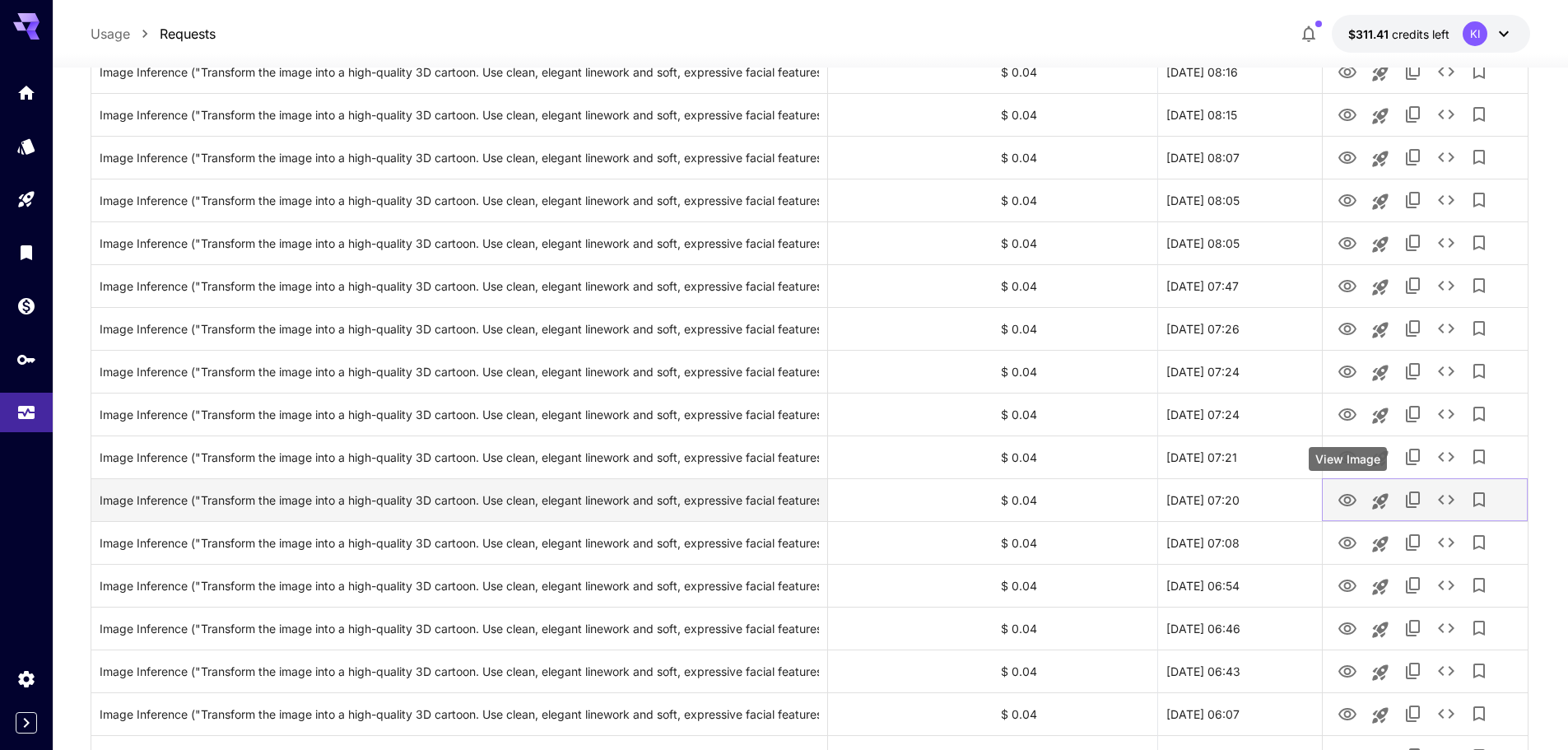
click at [1342, 495] on icon "View Image" at bounding box center [1347, 501] width 20 height 20
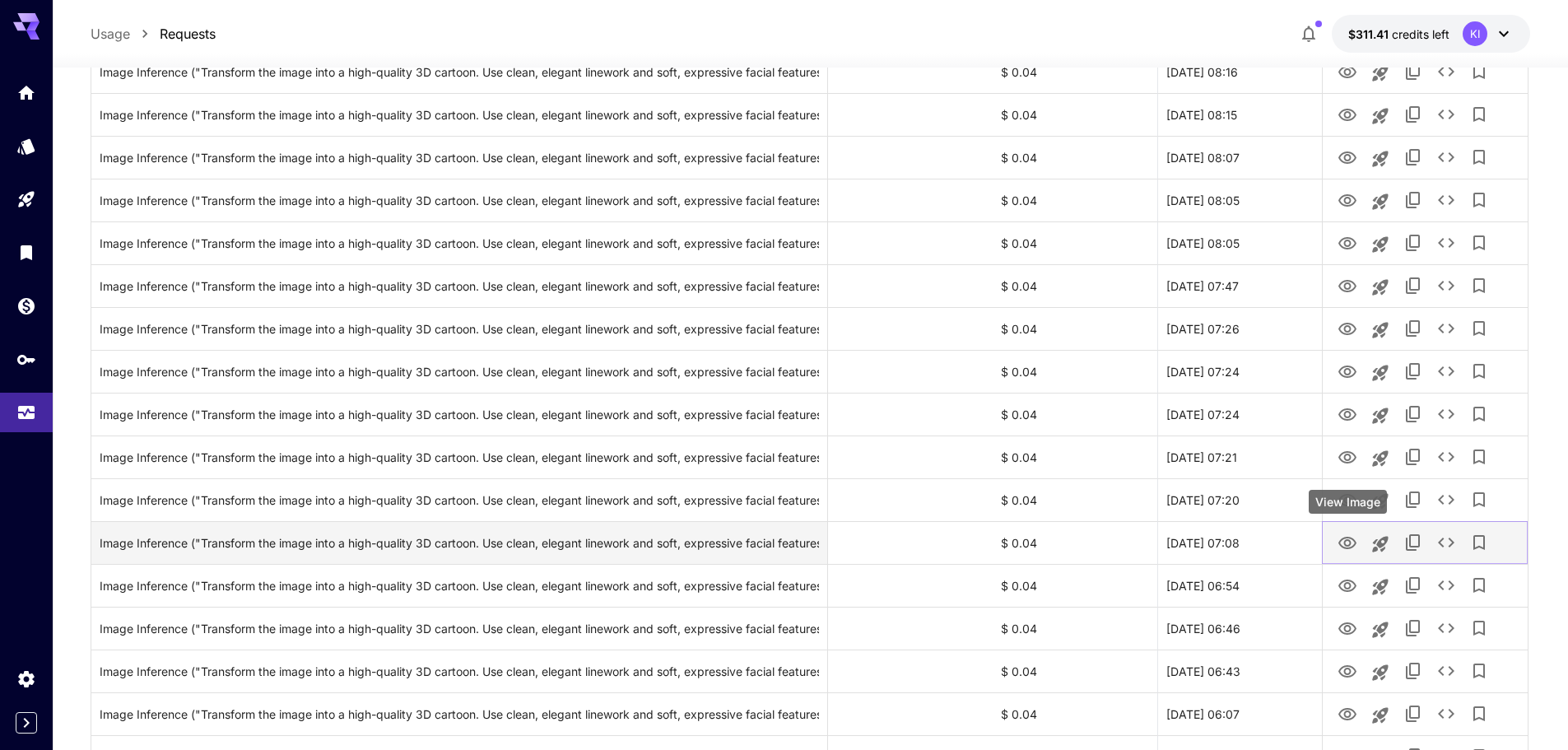
click at [1346, 544] on icon "View Image" at bounding box center [1347, 544] width 18 height 13
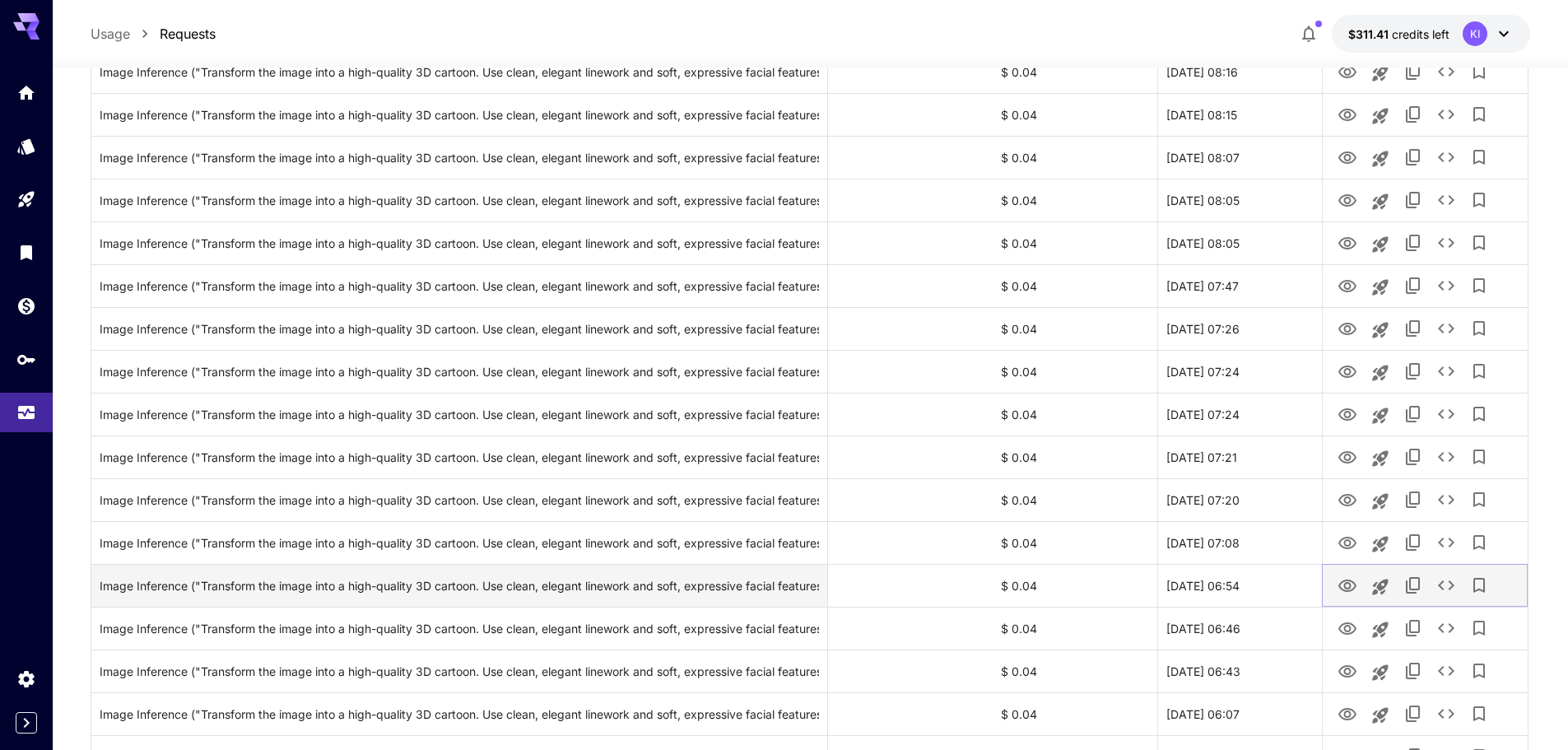
click at [1343, 591] on icon "View Image" at bounding box center [1347, 586] width 20 height 20
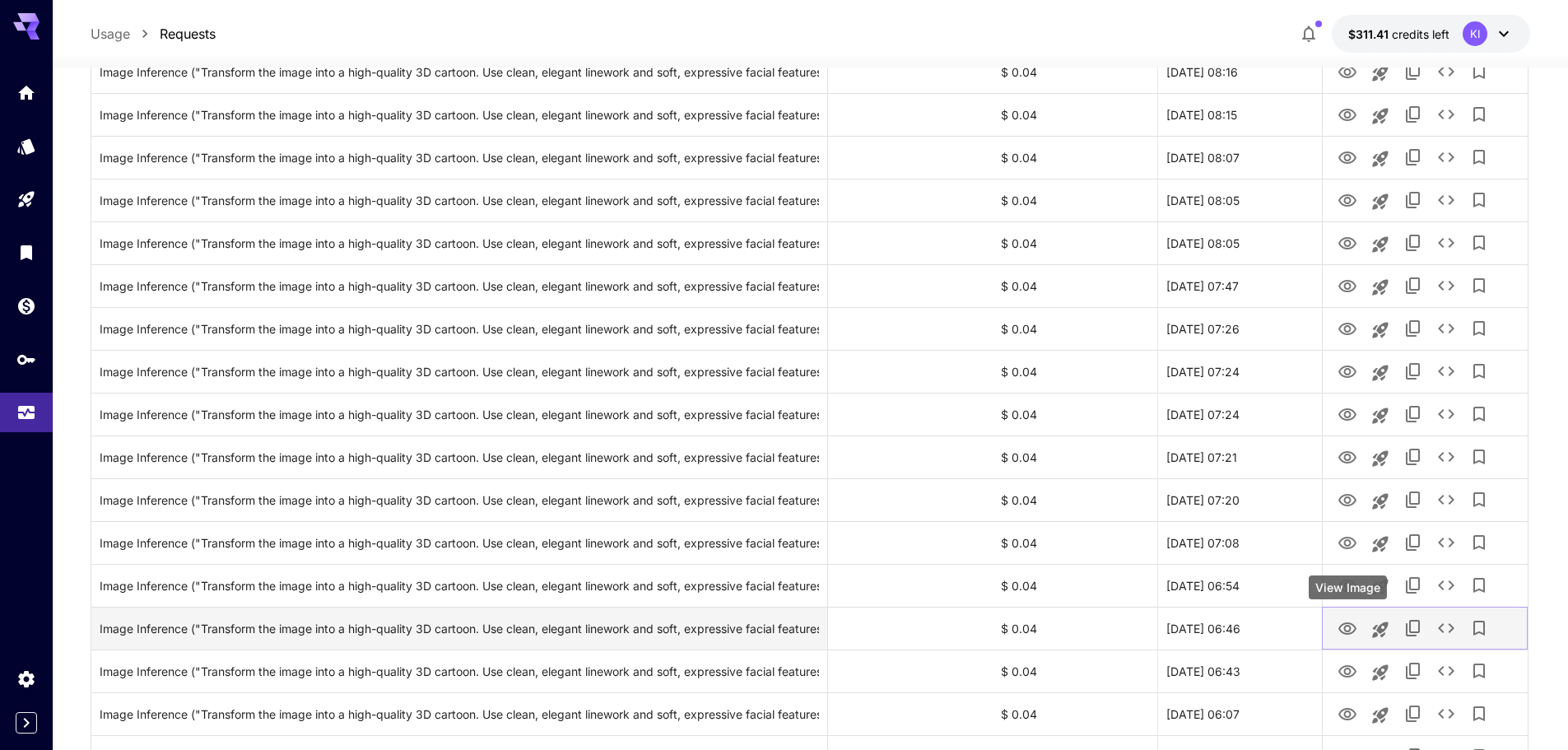
click at [1345, 633] on icon "View Image" at bounding box center [1347, 628] width 18 height 13
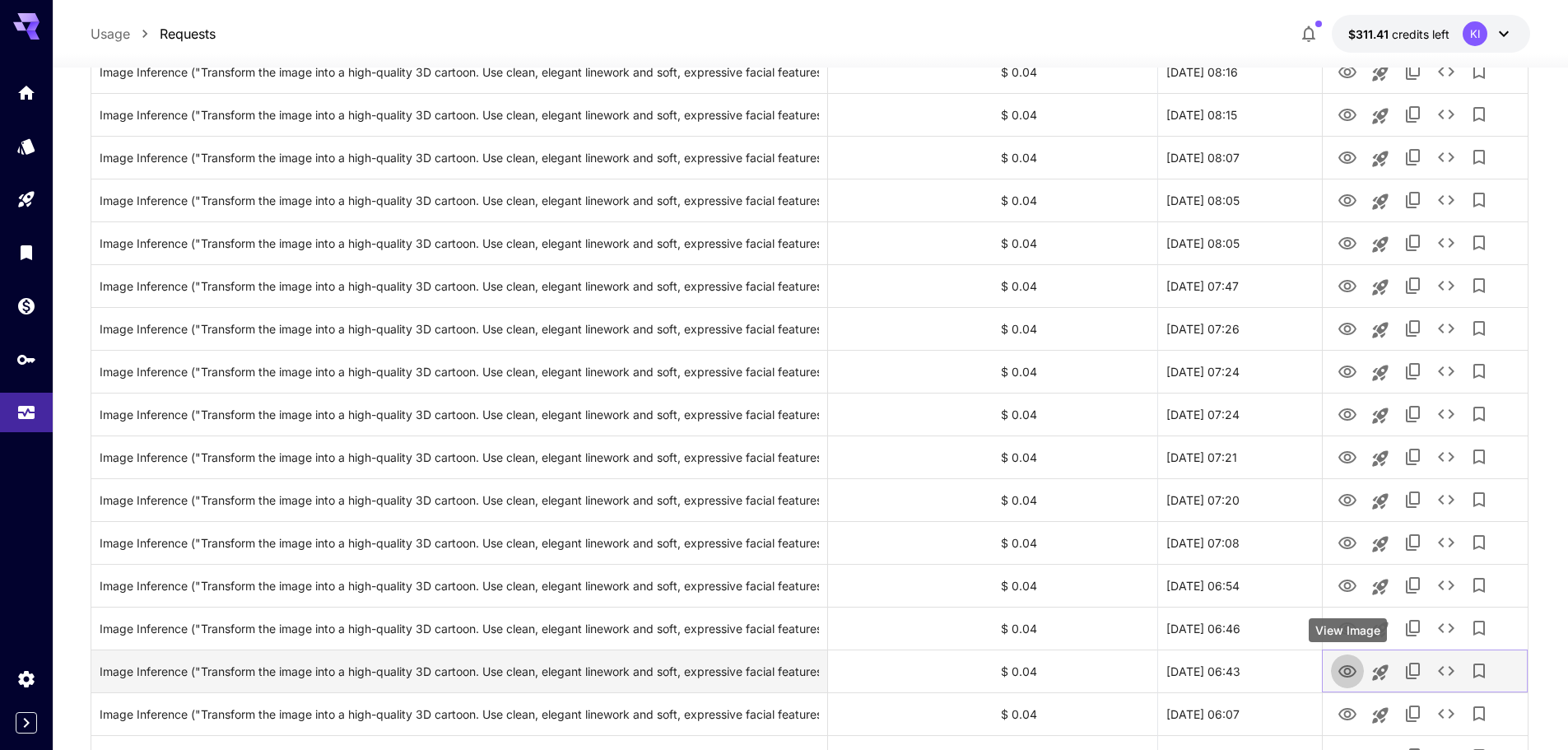
click at [1353, 674] on icon "View Image" at bounding box center [1347, 672] width 20 height 20
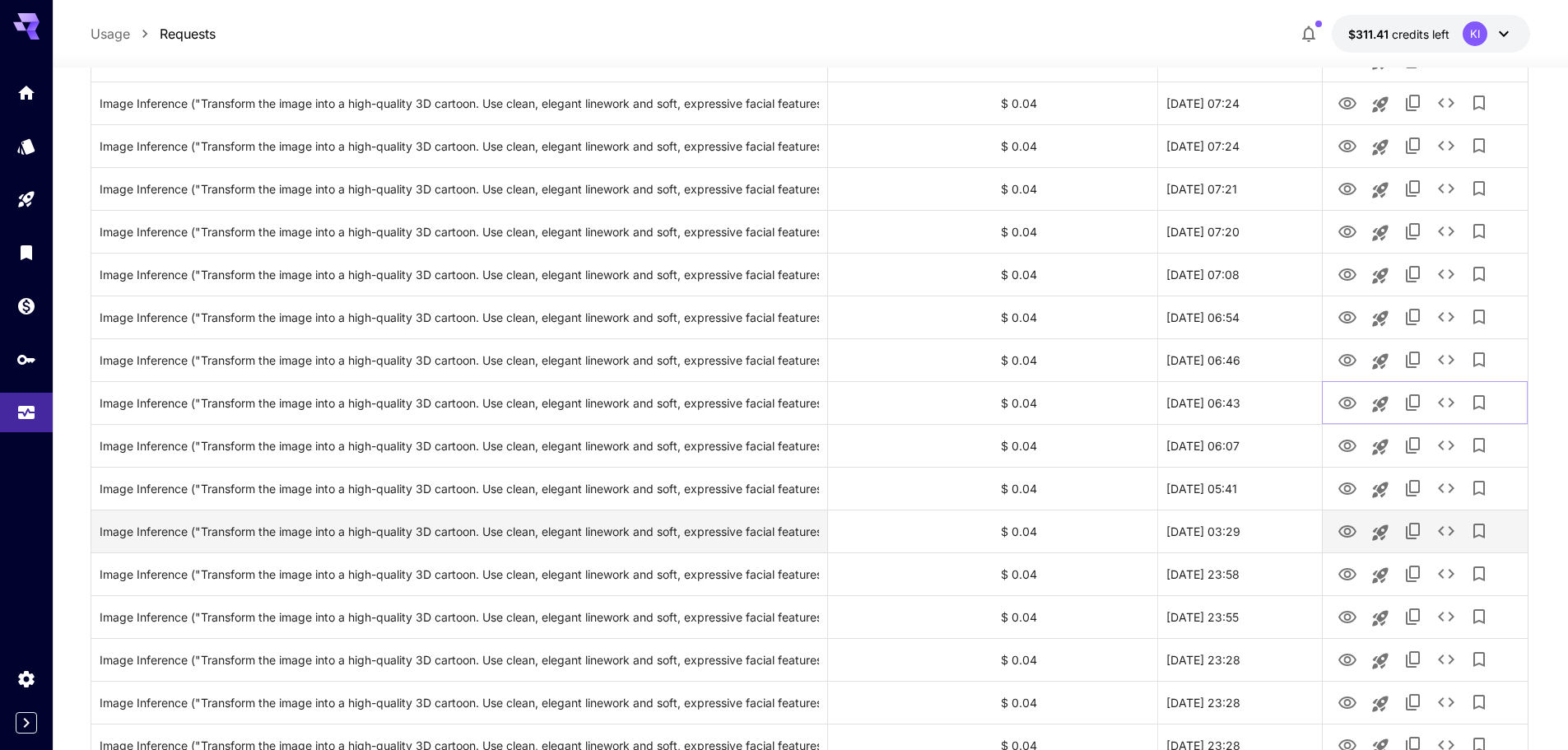
scroll to position [988, 0]
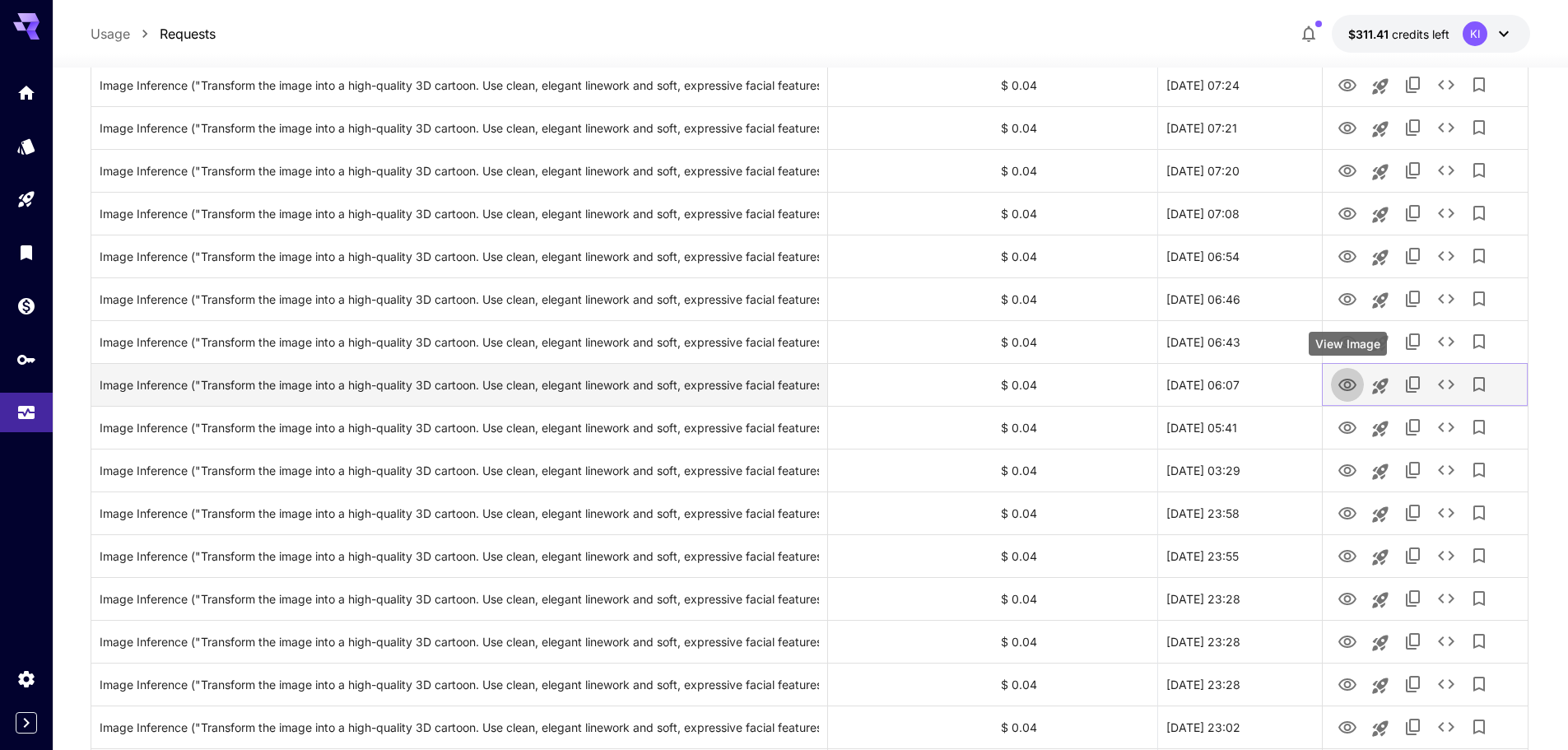
click at [1342, 385] on icon "View Image" at bounding box center [1347, 385] width 20 height 20
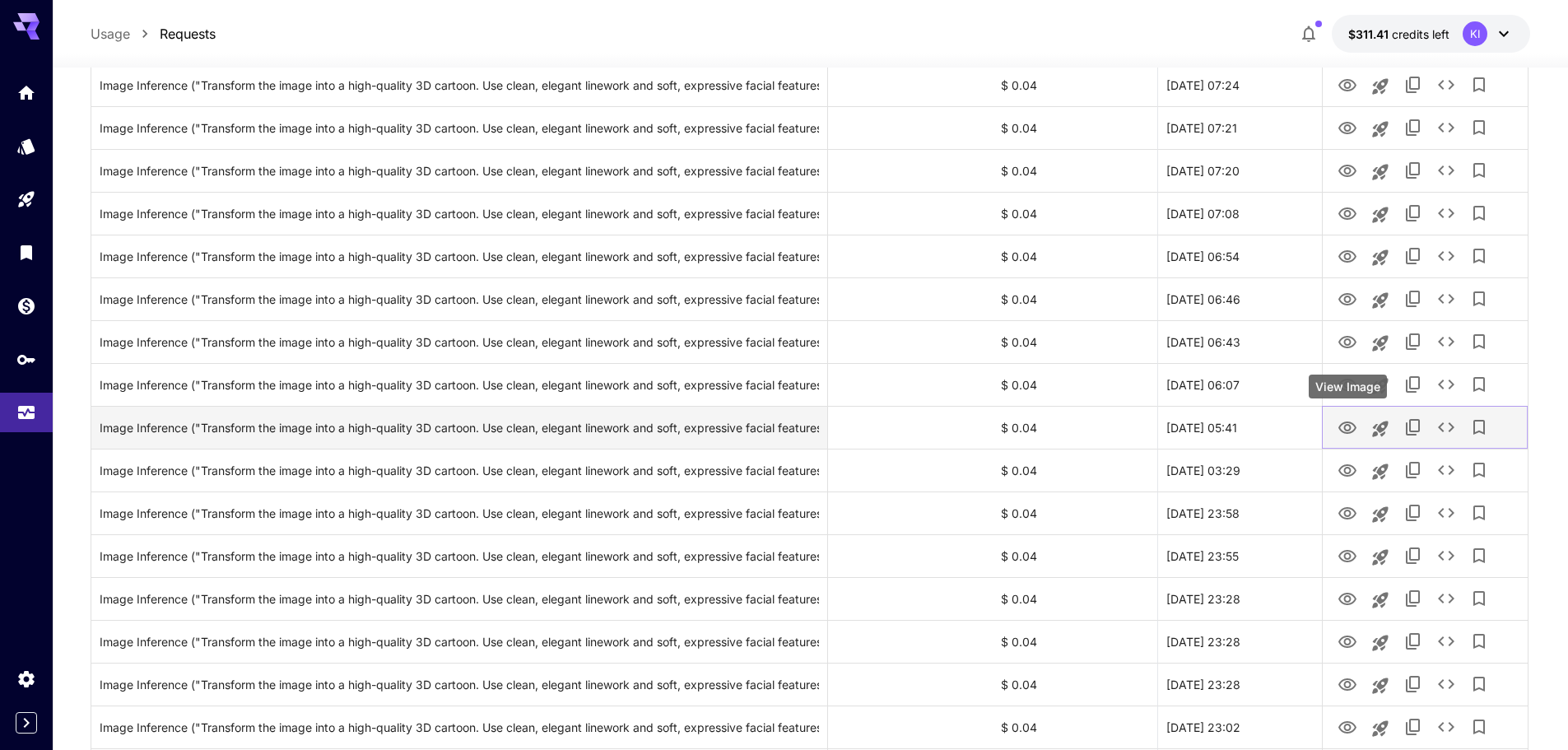
click at [1344, 425] on icon "View Image" at bounding box center [1347, 428] width 20 height 20
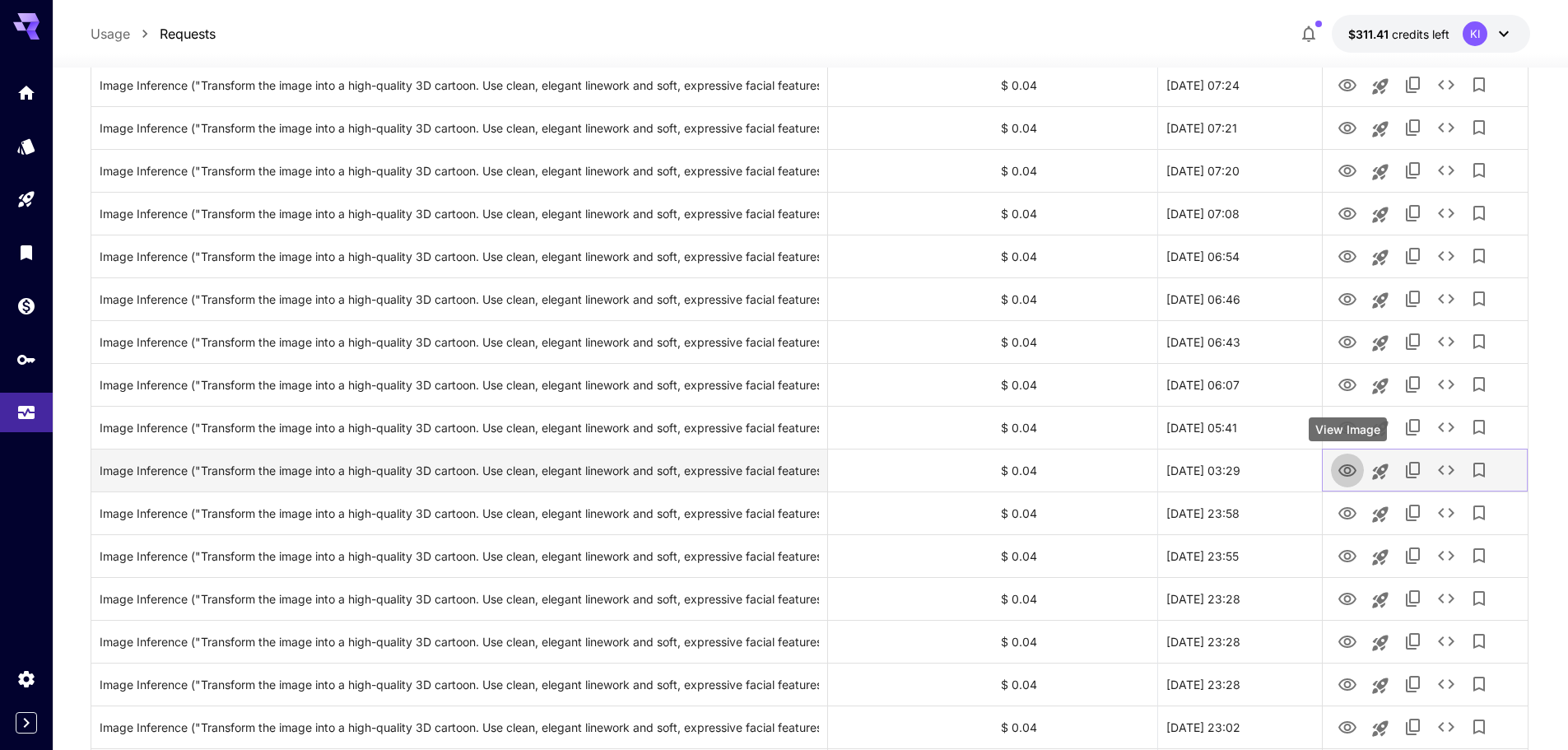
click at [1349, 474] on icon "View Image" at bounding box center [1347, 471] width 18 height 13
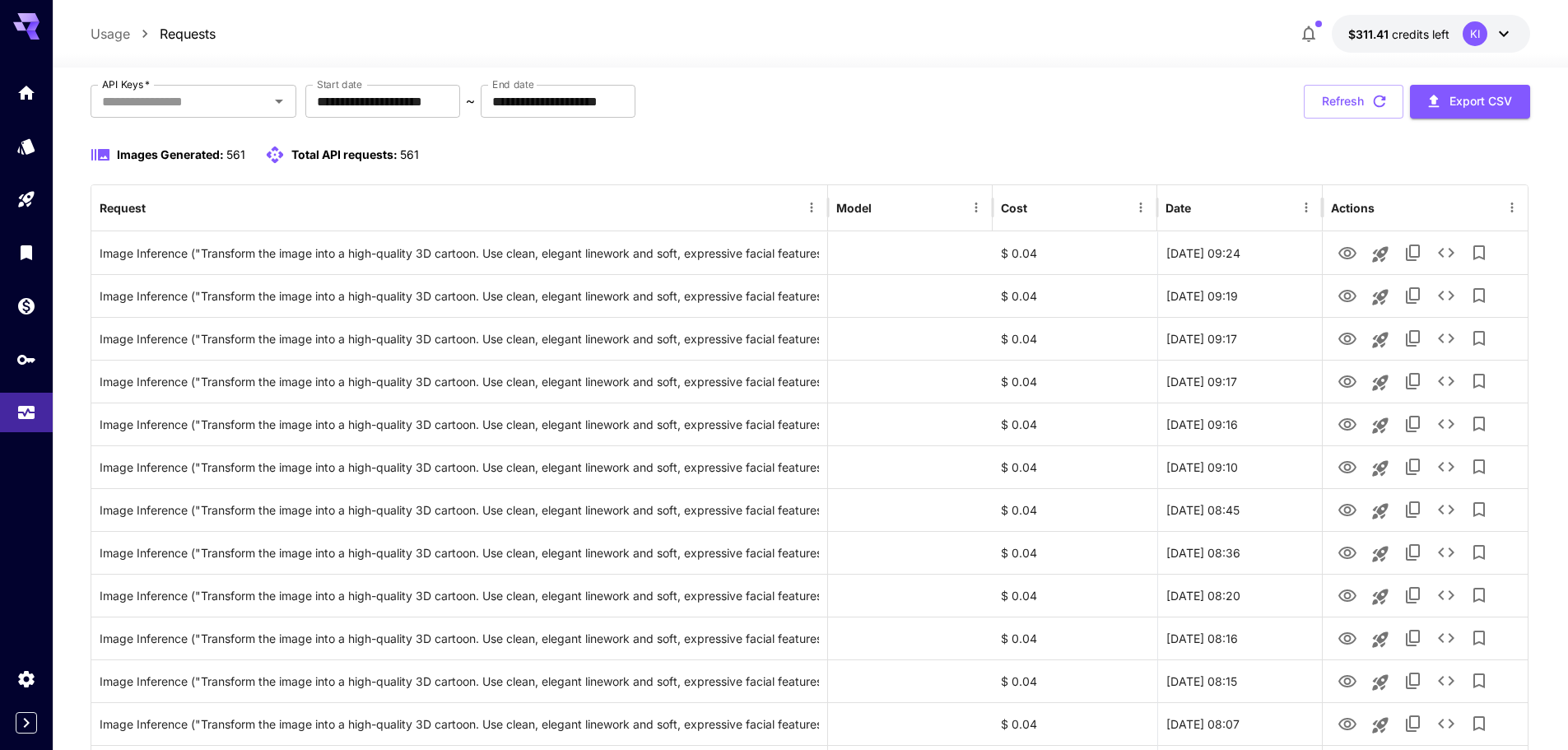
scroll to position [0, 0]
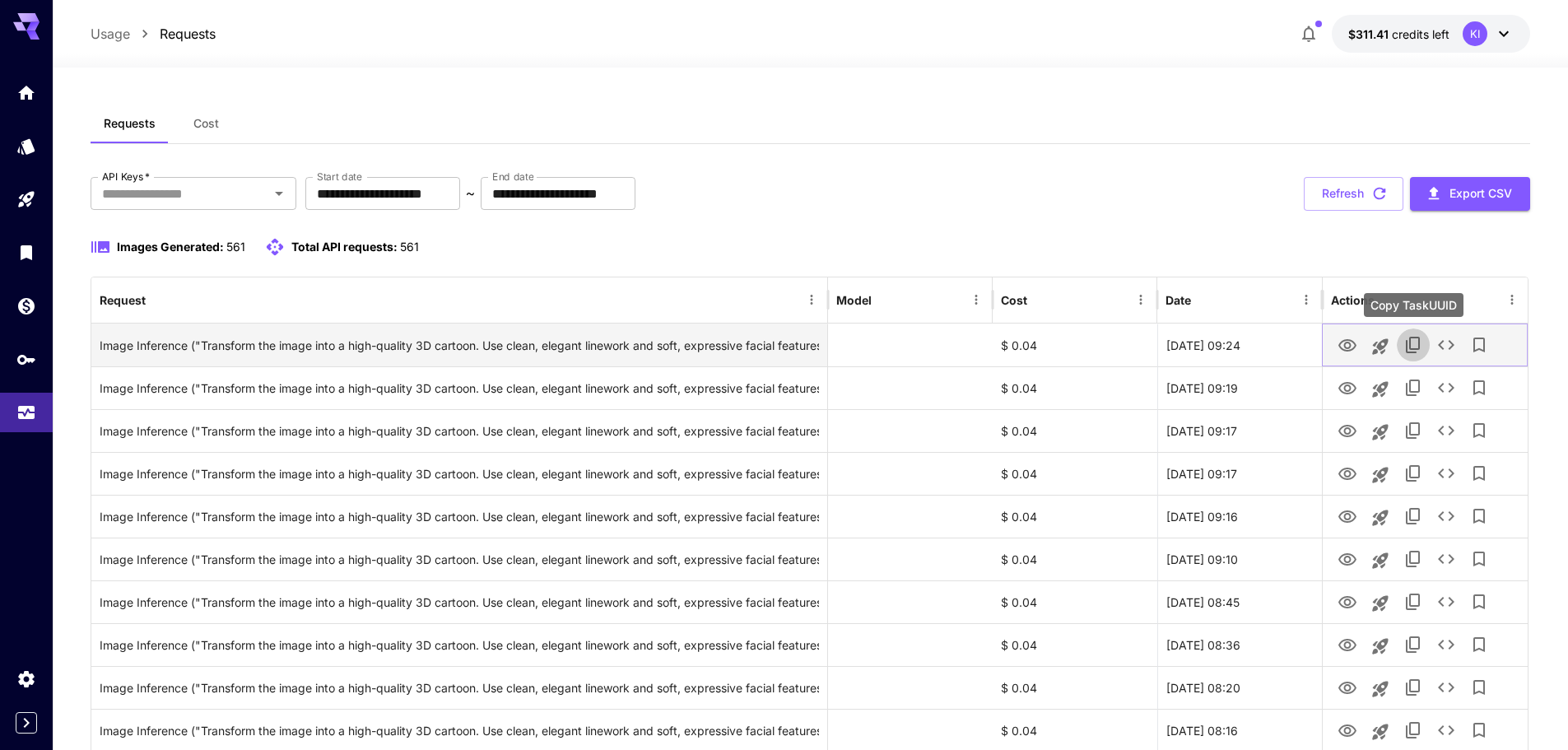
click at [1421, 350] on icon "Copy TaskUUID" at bounding box center [1413, 345] width 20 height 20
click at [1453, 341] on icon "See details" at bounding box center [1446, 345] width 20 height 20
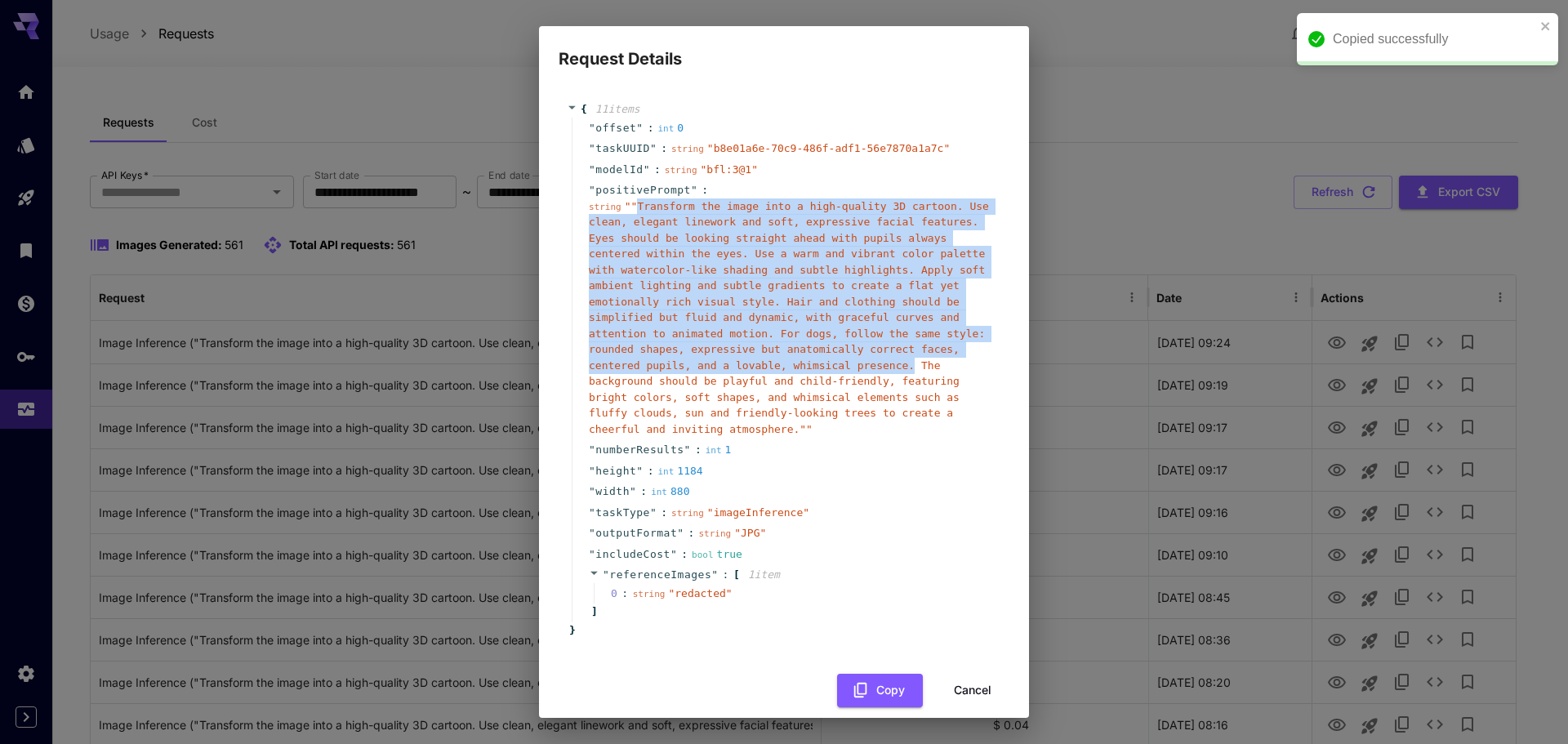
drag, startPoint x: 636, startPoint y: 208, endPoint x: 706, endPoint y: 364, distance: 171.0
click at [702, 364] on span "" "Transform the image into a high-quality 3D cartoon. Use clean, elegant linew…" at bounding box center [788, 317] width 400 height 235
copy span "Transform the image into a high-quality 3D cartoon. Use clean, elegant linework…"
click at [948, 674] on button "Cancel" at bounding box center [972, 691] width 74 height 34
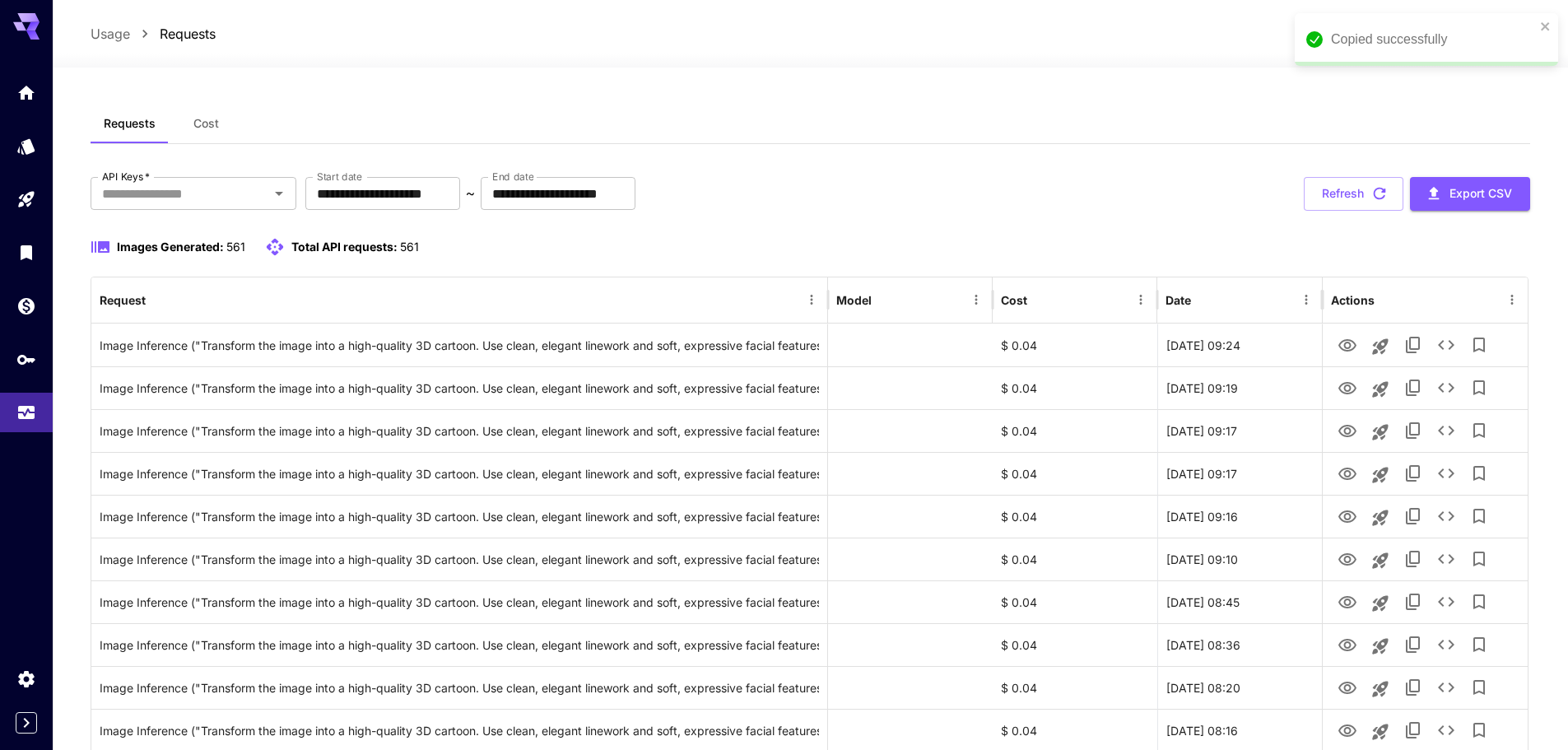
drag, startPoint x: 1107, startPoint y: 146, endPoint x: 1116, endPoint y: 125, distance: 22.8
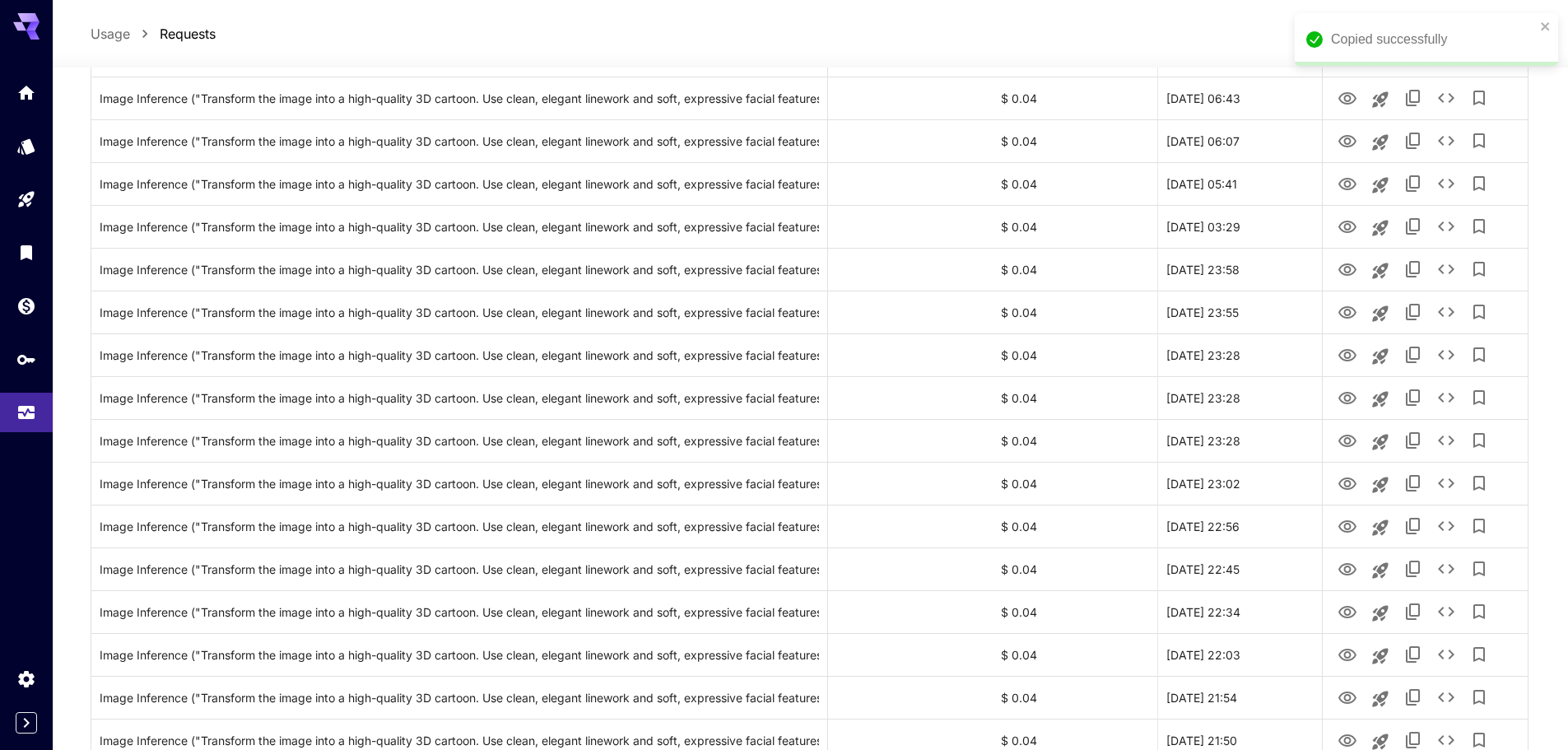
scroll to position [1153, 0]
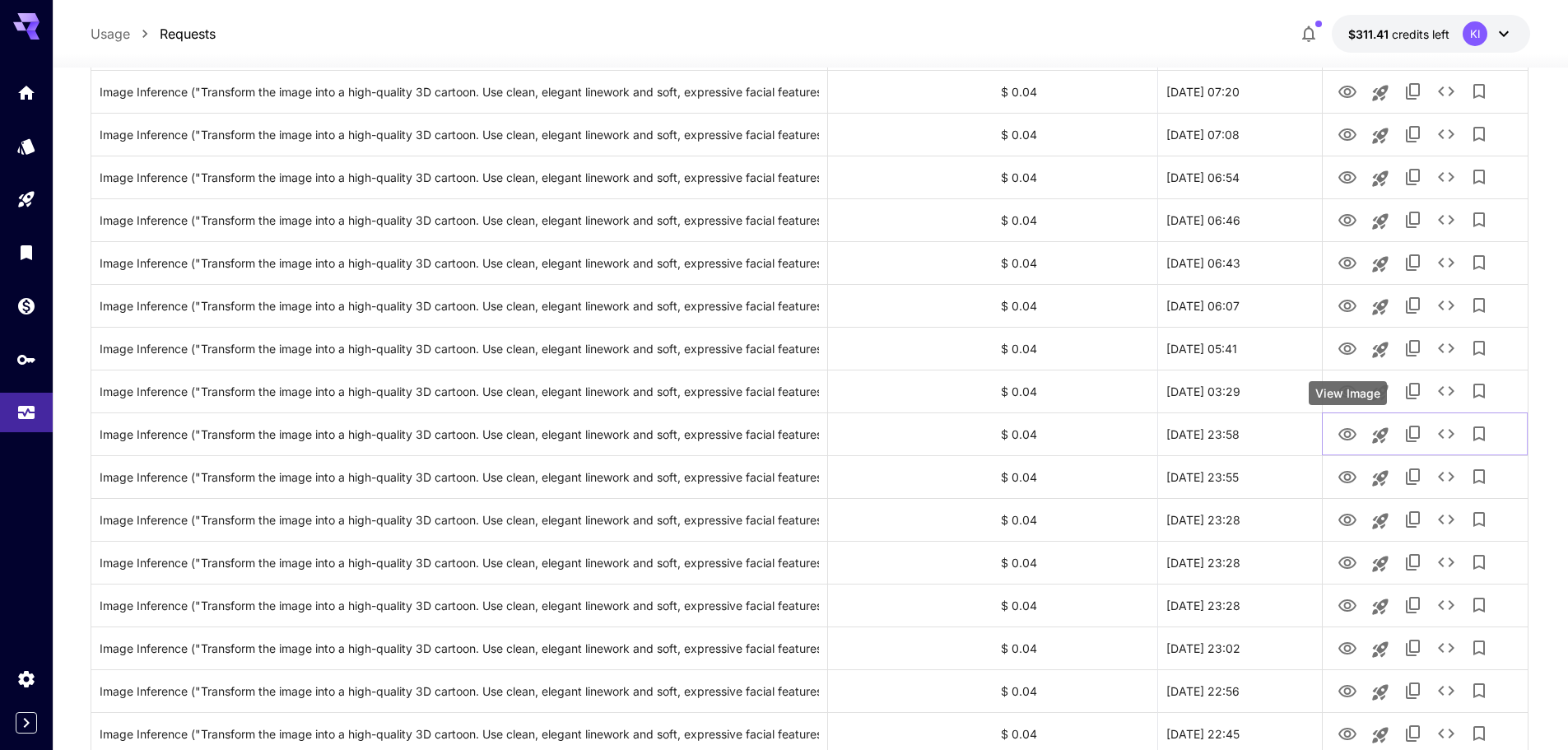
click at [1348, 392] on div "View Image" at bounding box center [1348, 393] width 79 height 24
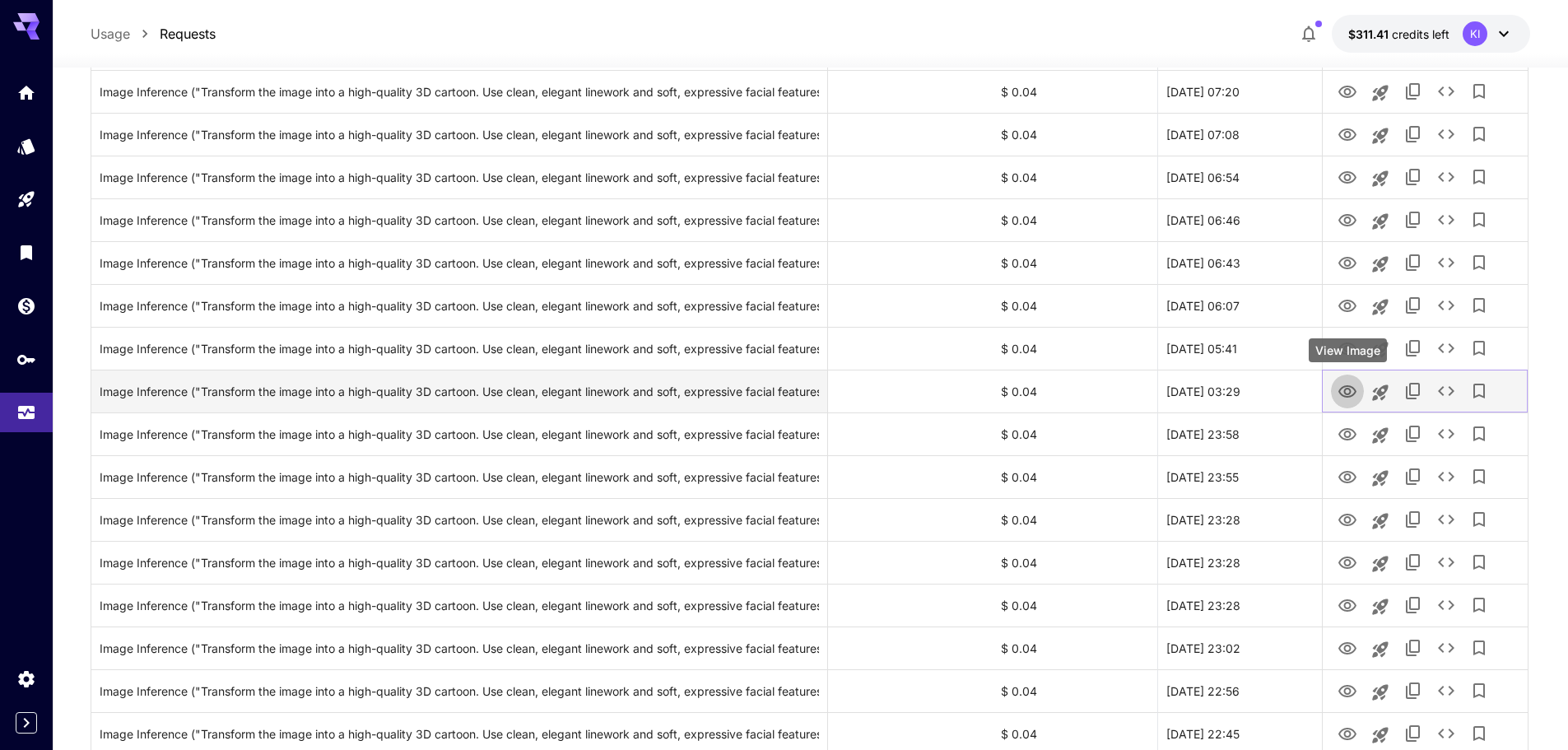
click at [1341, 394] on icon "View Image" at bounding box center [1347, 392] width 18 height 13
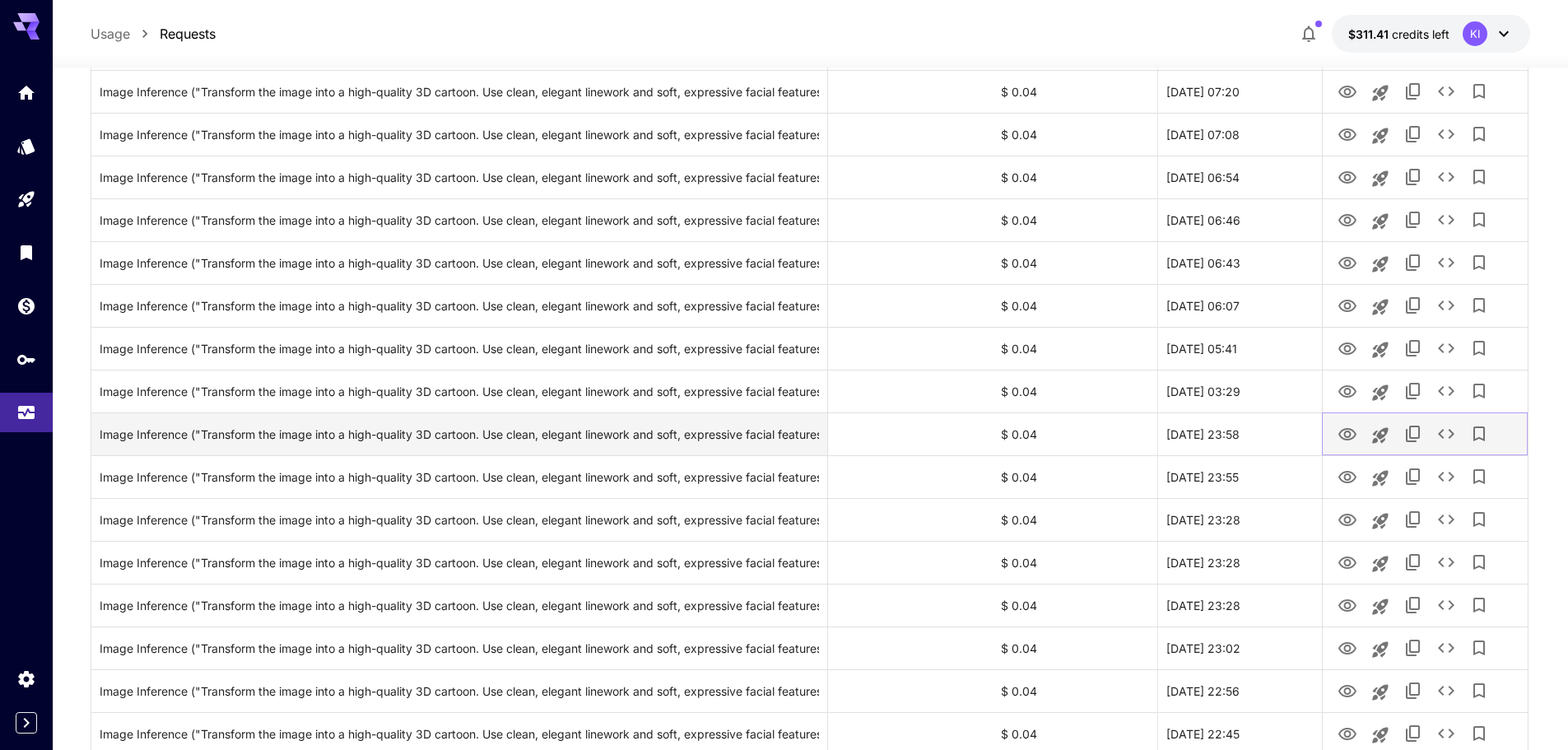
click at [1350, 434] on icon "View Image" at bounding box center [1347, 434] width 18 height 13
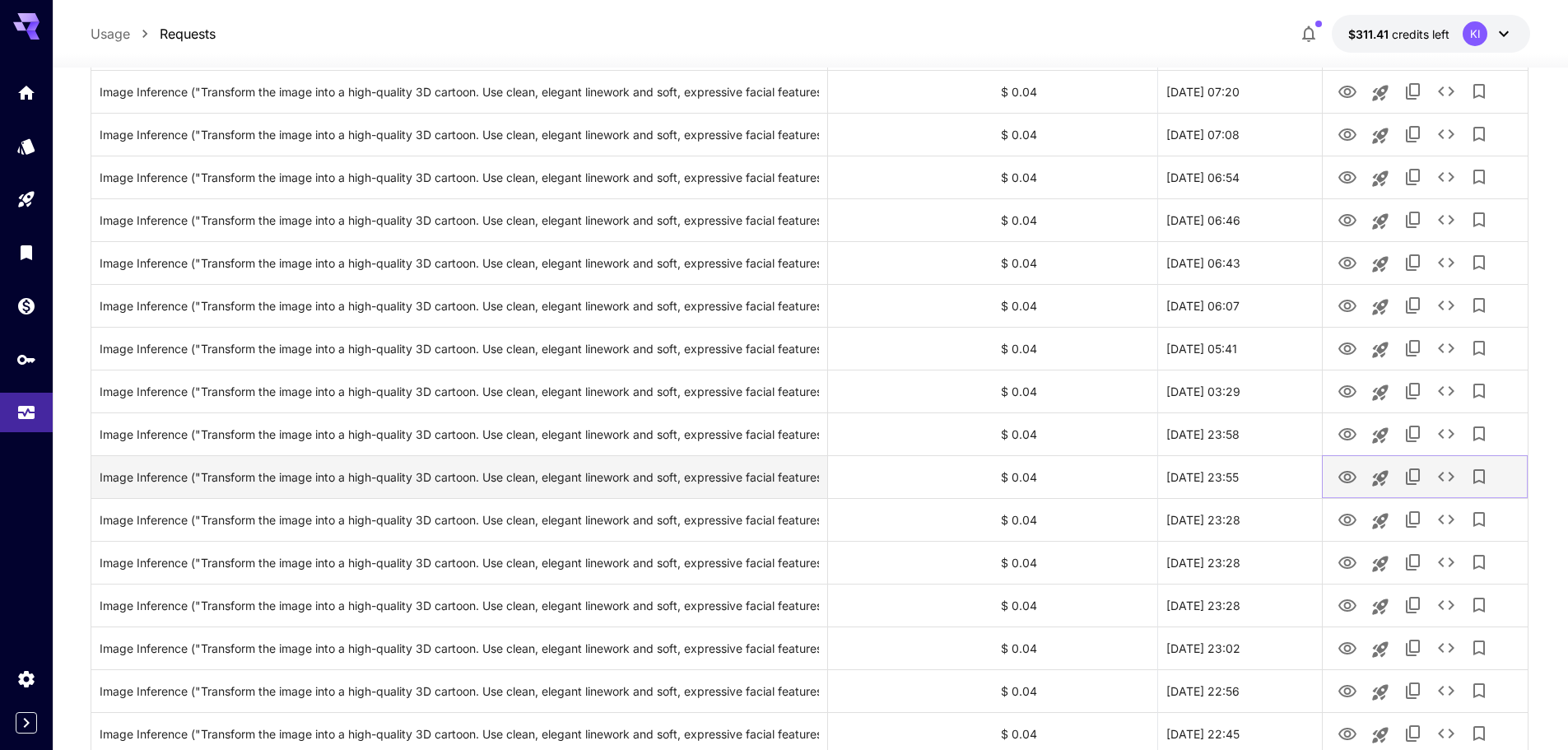
click at [1349, 481] on icon "View Image" at bounding box center [1347, 477] width 20 height 20
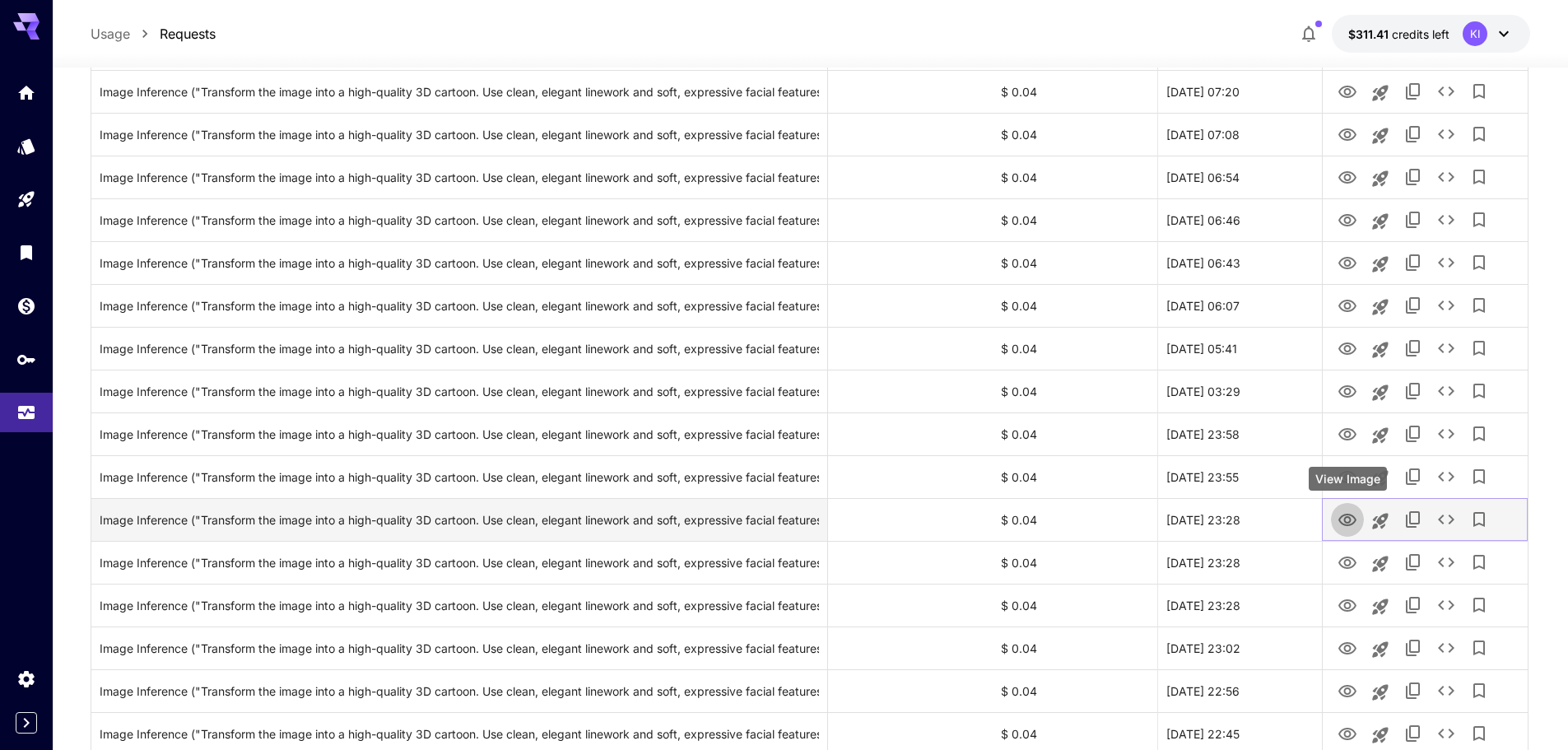
click at [1346, 524] on icon "View Image" at bounding box center [1347, 520] width 20 height 20
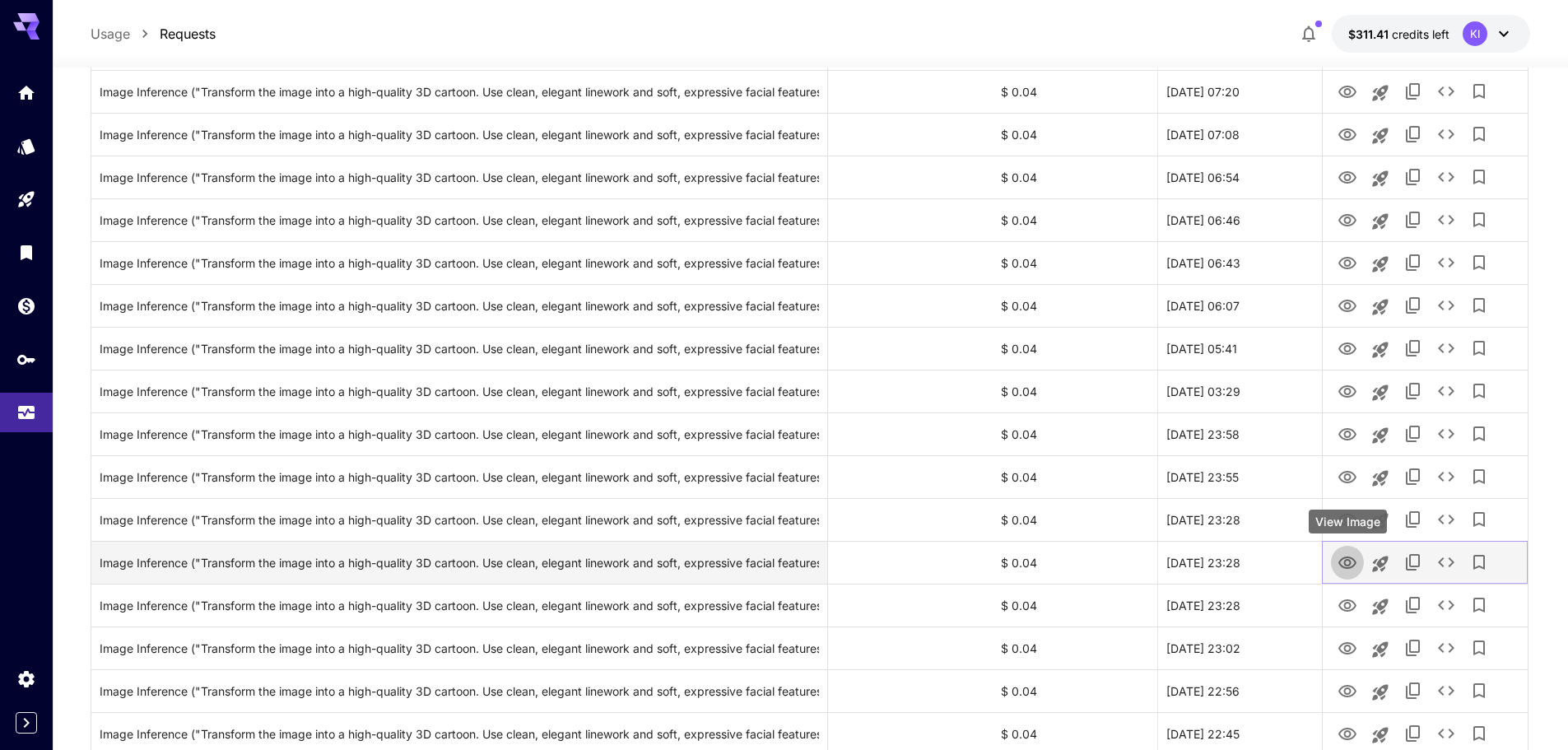
click at [1351, 556] on icon "View Image" at bounding box center [1347, 563] width 20 height 20
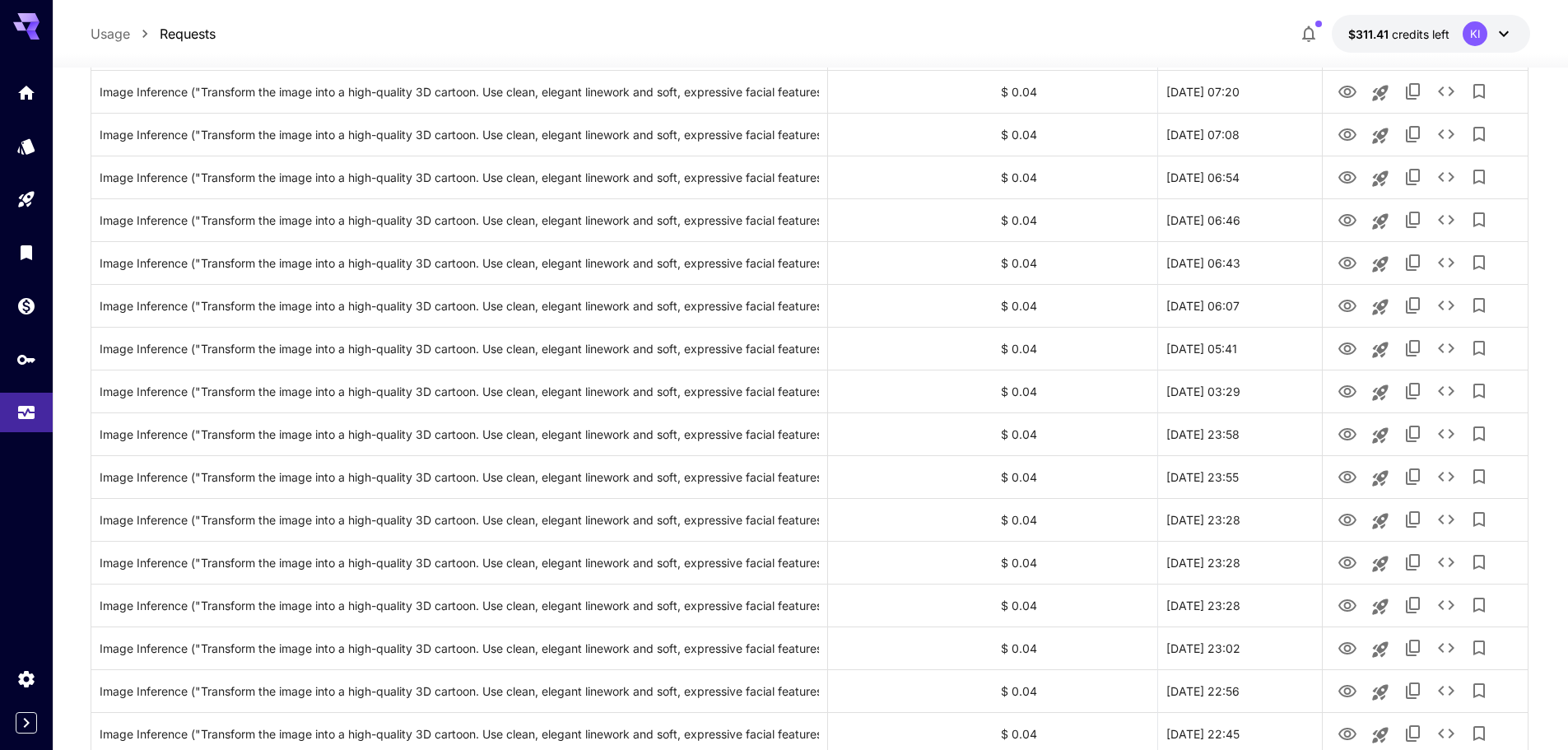
click at [1013, 41] on div "Usage Requests $311.41 credits left KI" at bounding box center [809, 34] width 1439 height 38
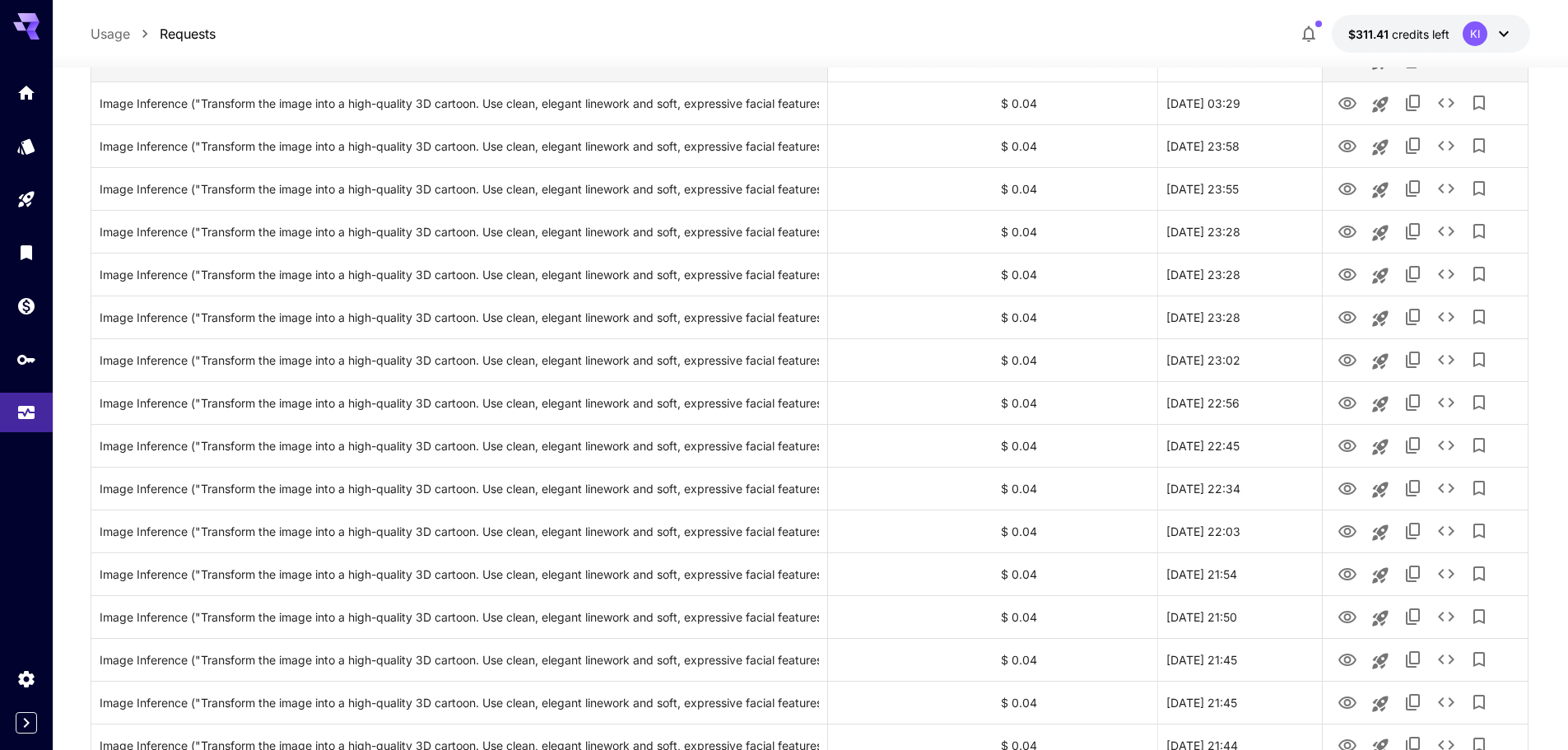
scroll to position [1482, 0]
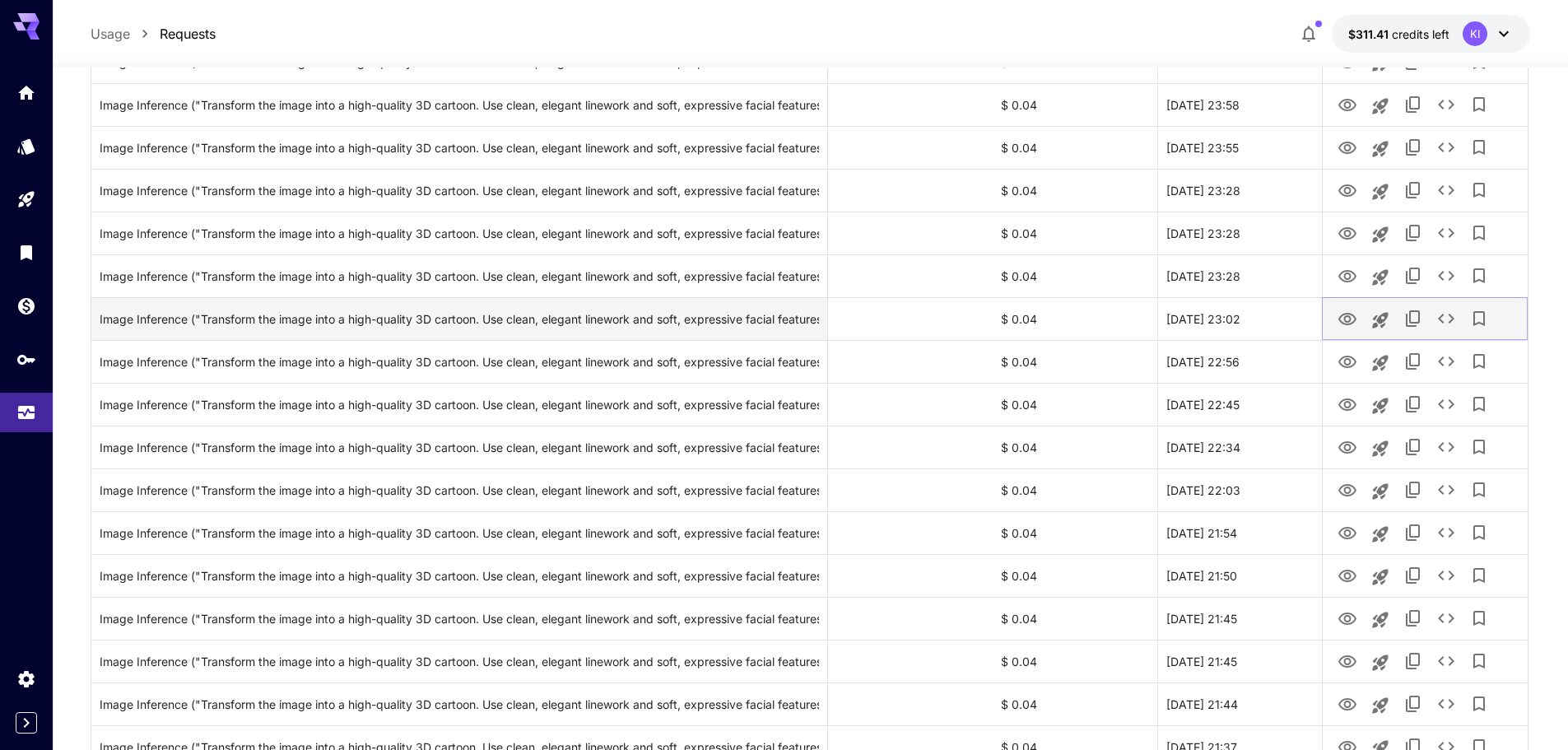
click at [1343, 319] on icon "View Image" at bounding box center [1347, 319] width 20 height 20
